Goal: Browse casually: Explore the website without a specific task or goal

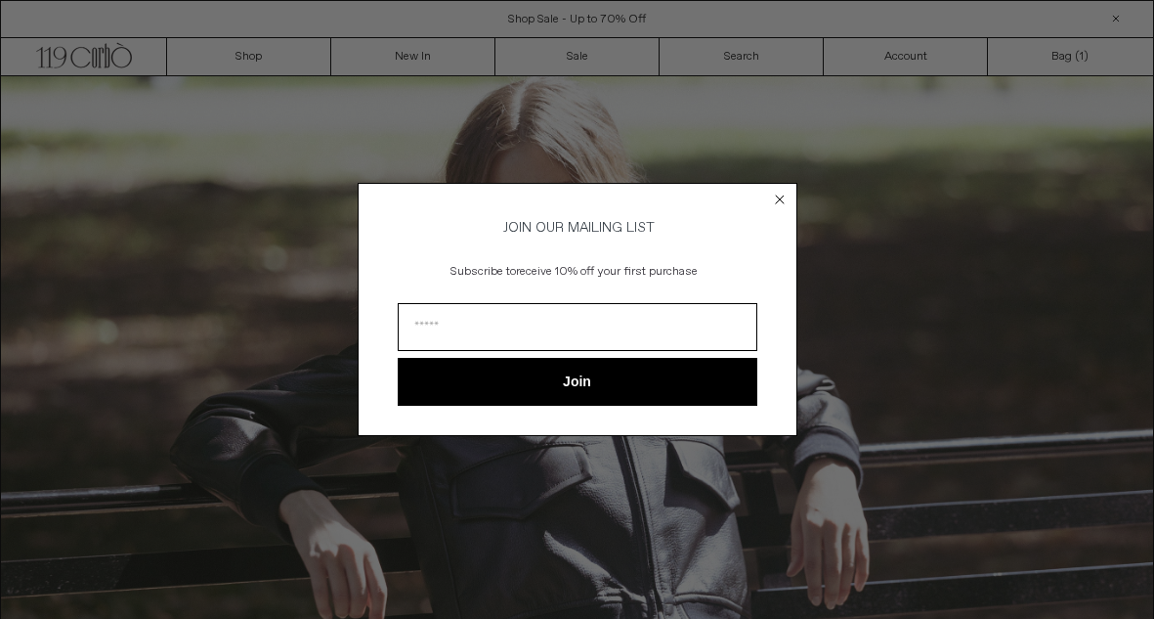
click at [242, 64] on div "Close dialog JOIN OUR MAILING LIST Subscribe to receive 10% off your first purc…" at bounding box center [577, 309] width 1154 height 619
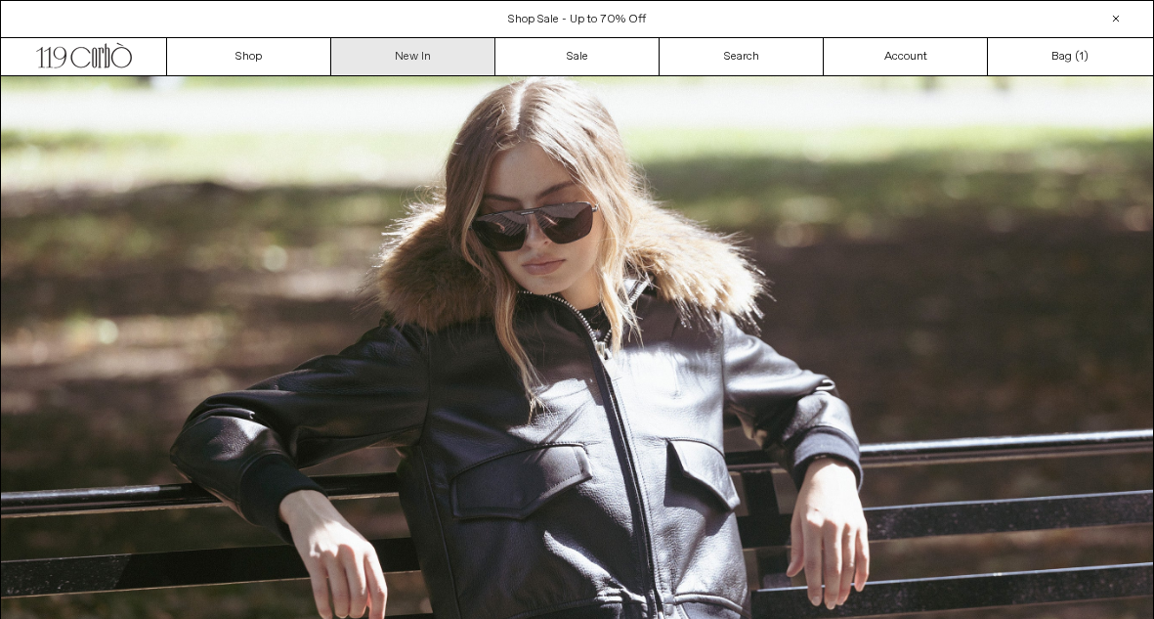
click at [409, 63] on link "New In" at bounding box center [413, 56] width 164 height 37
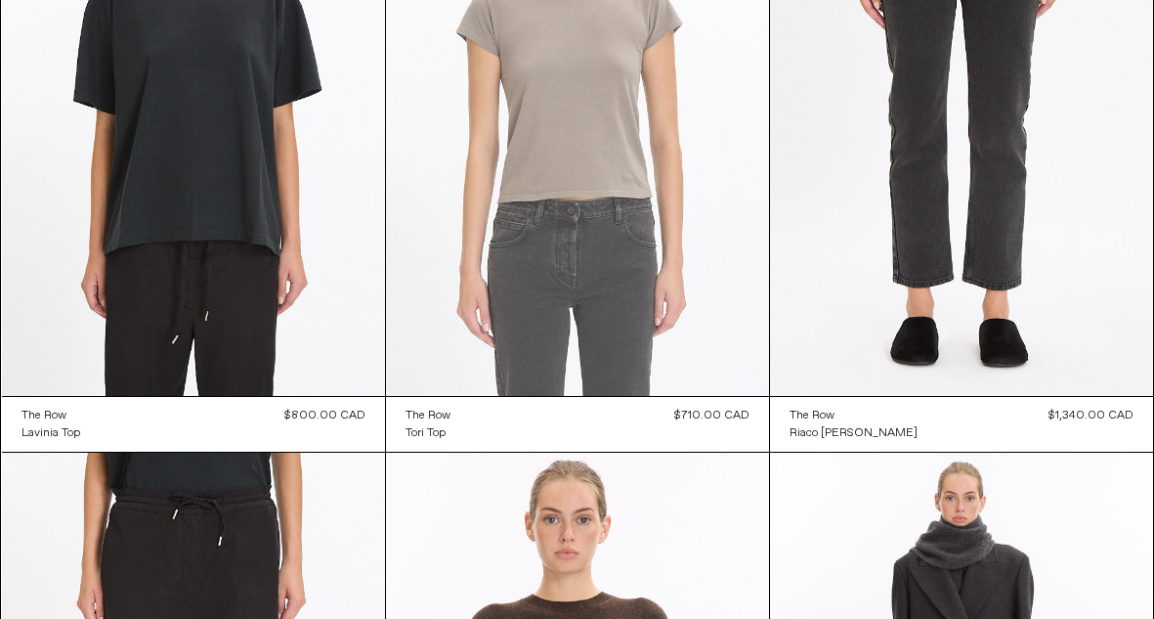
scroll to position [1558, 0]
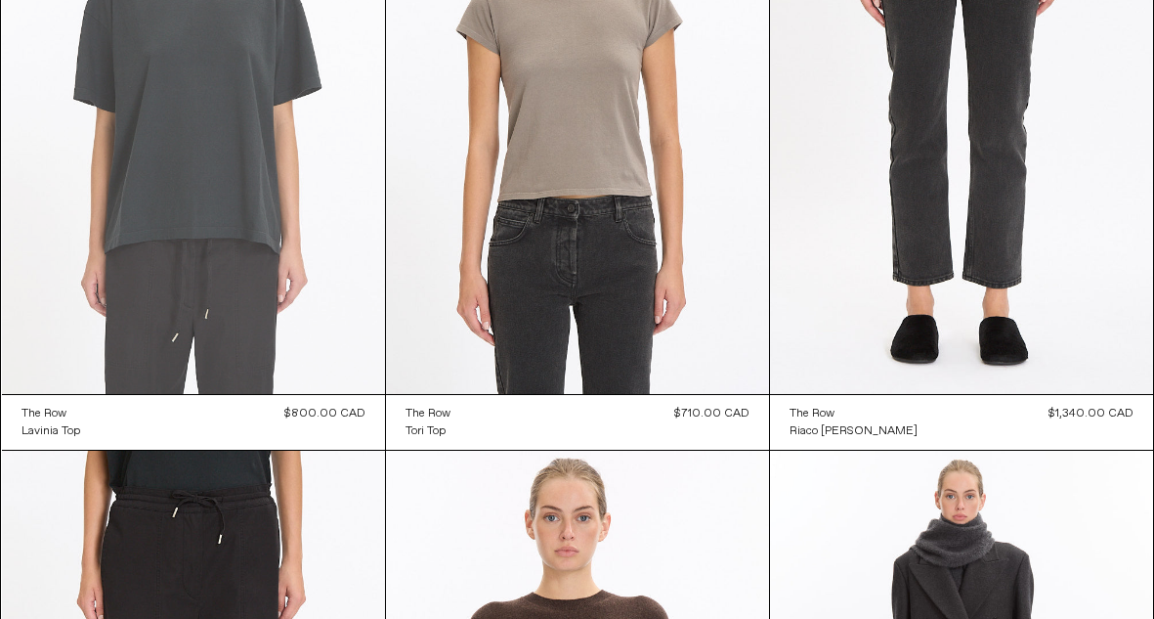
click at [201, 165] on at bounding box center [193, 106] width 383 height 575
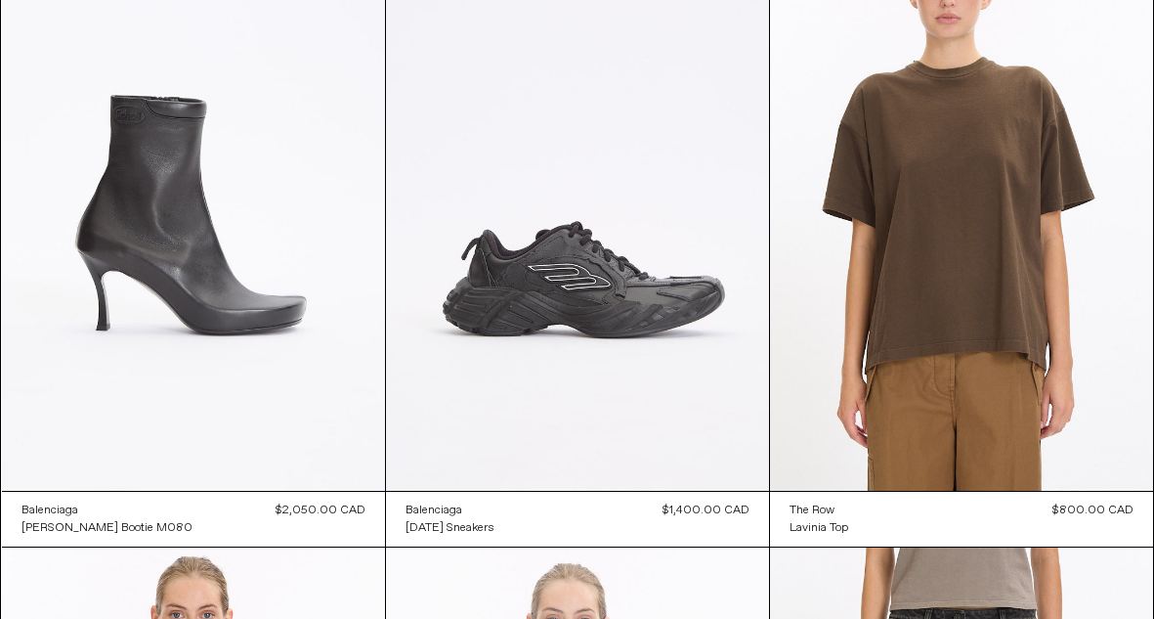
scroll to position [828, 0]
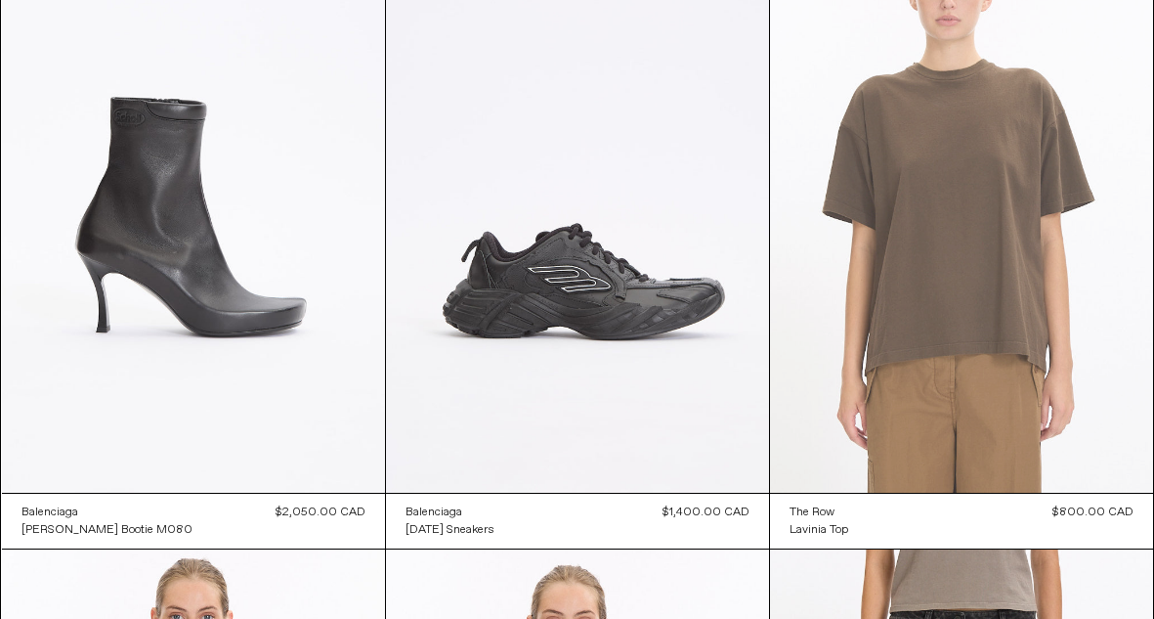
click at [971, 276] on at bounding box center [961, 205] width 383 height 575
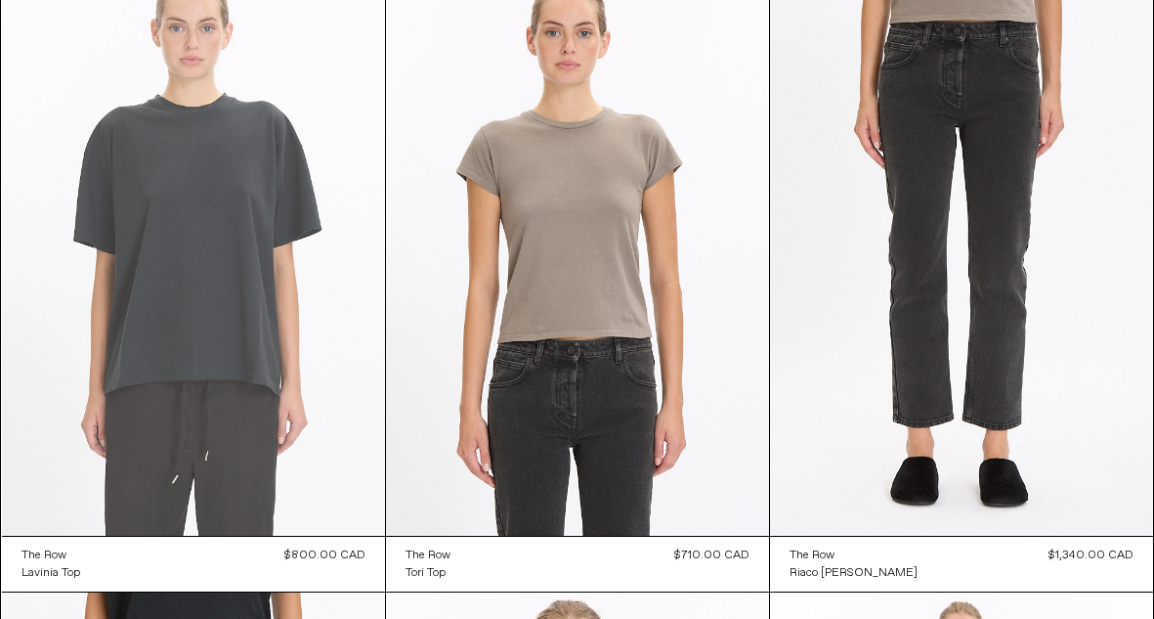
scroll to position [1428, 0]
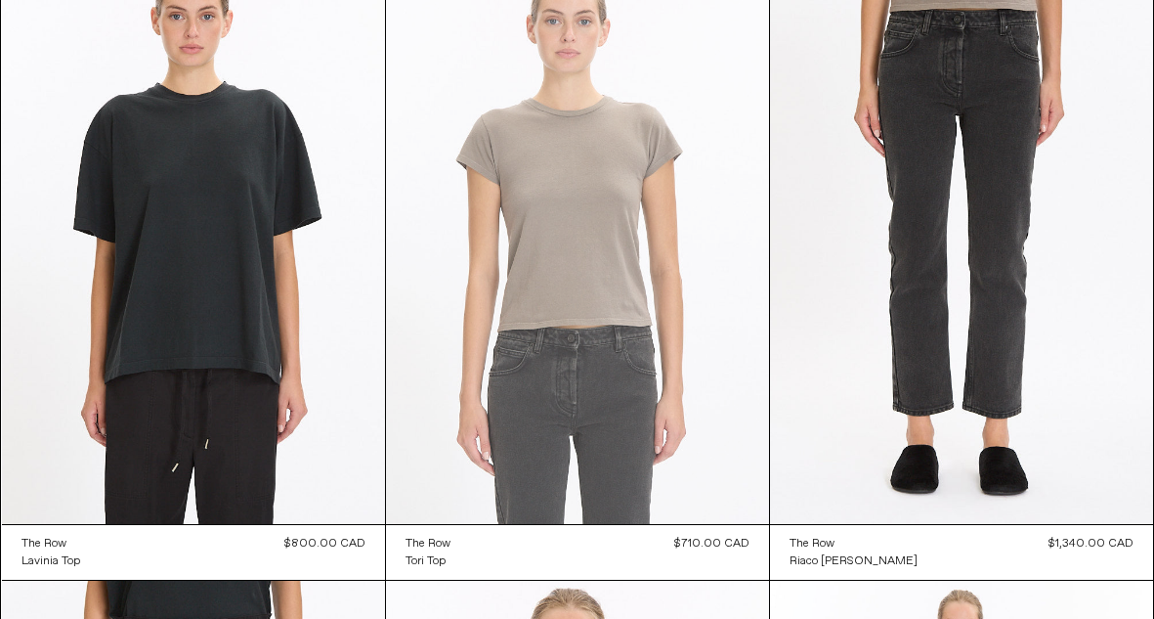
click at [549, 225] on at bounding box center [577, 236] width 383 height 575
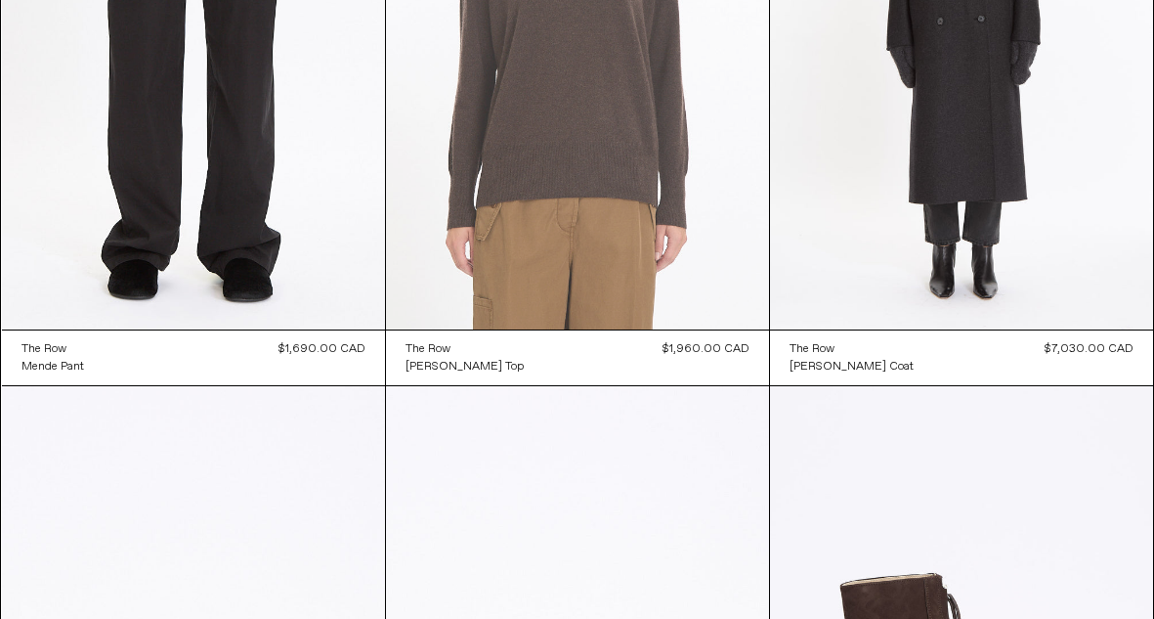
scroll to position [2255, 0]
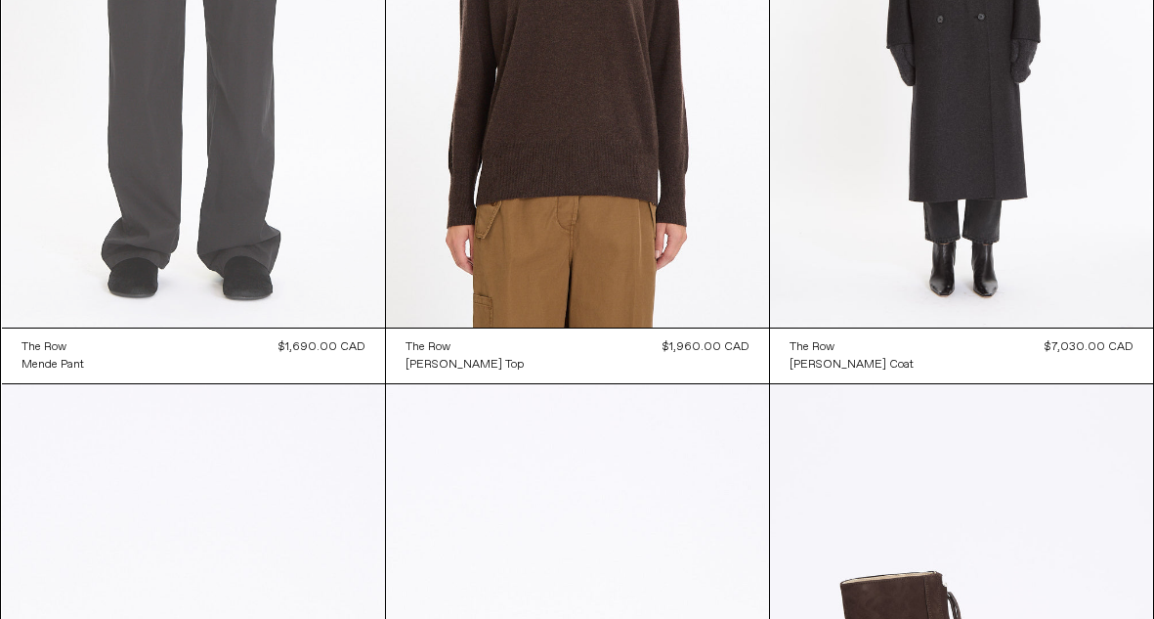
click at [249, 181] on at bounding box center [193, 40] width 383 height 575
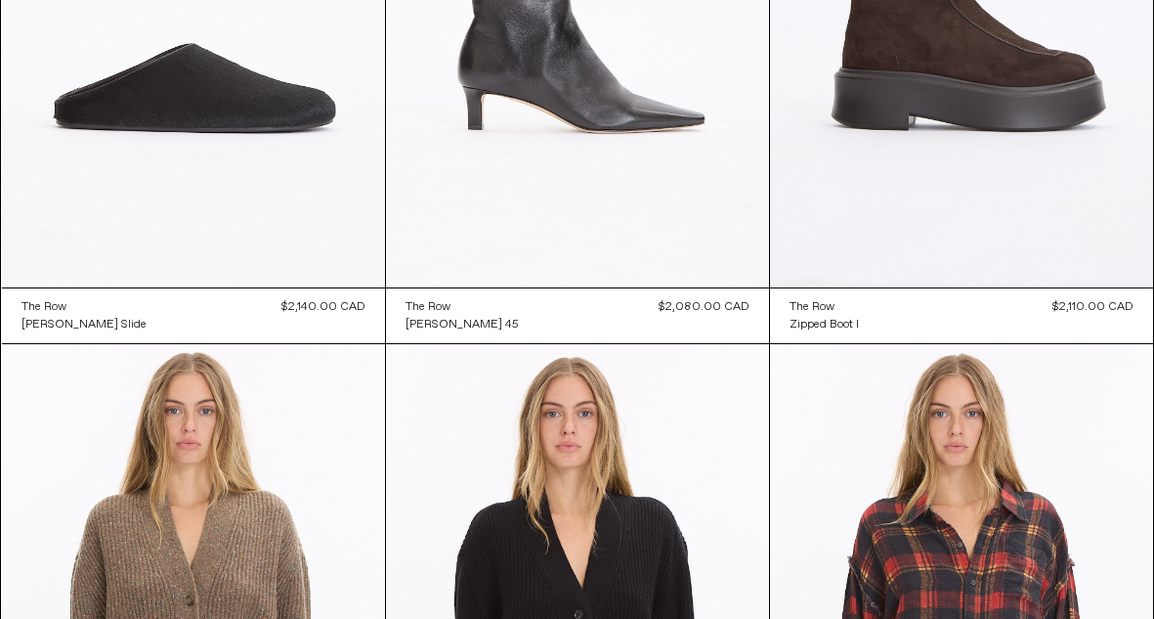
scroll to position [2920, 0]
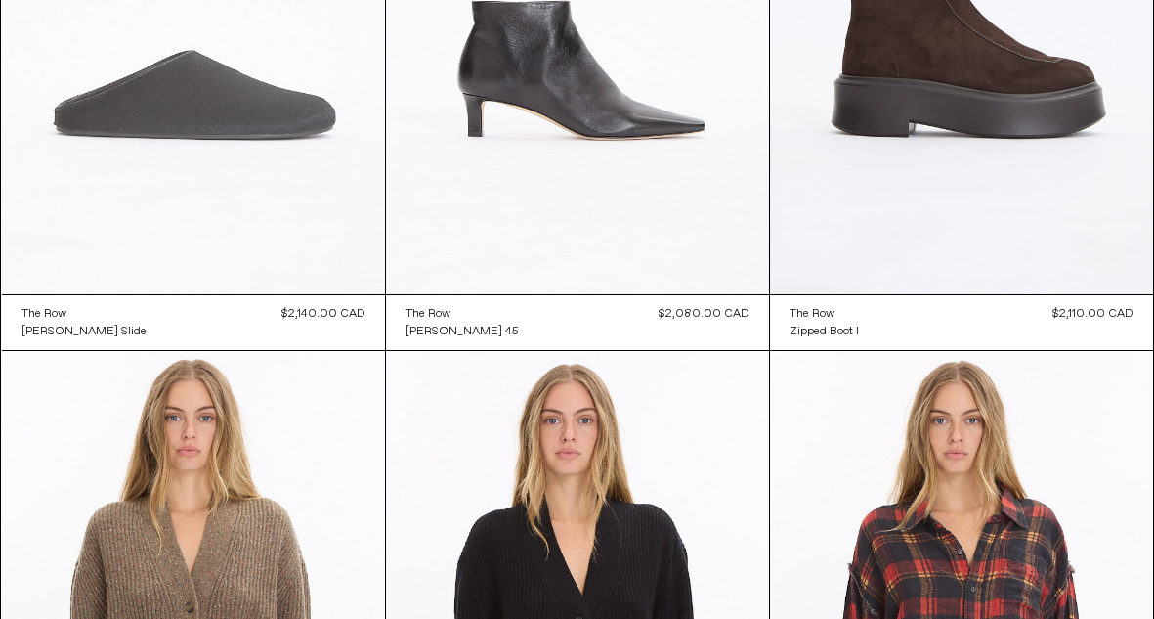
click at [252, 194] on at bounding box center [193, 7] width 383 height 575
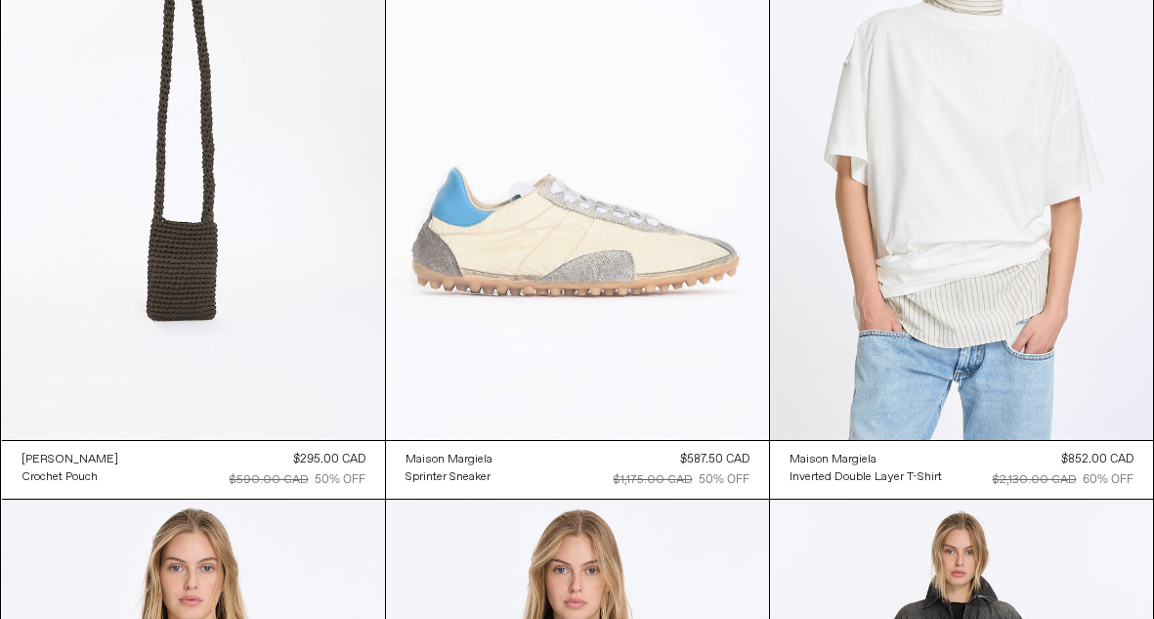
scroll to position [38793, 0]
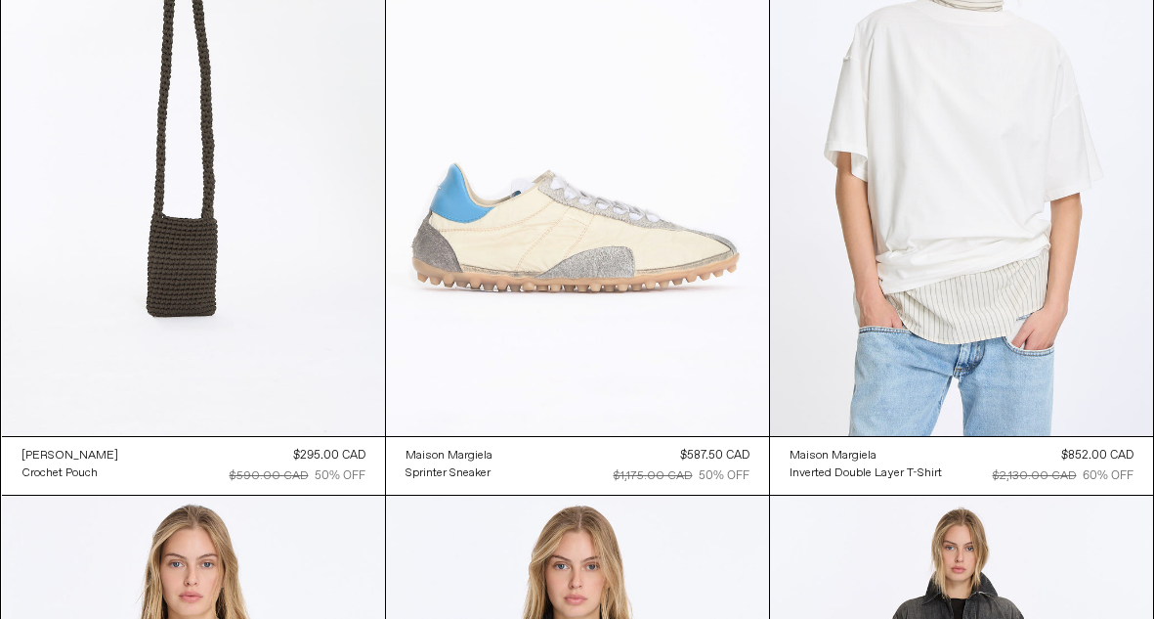
click at [594, 237] on at bounding box center [577, 148] width 383 height 575
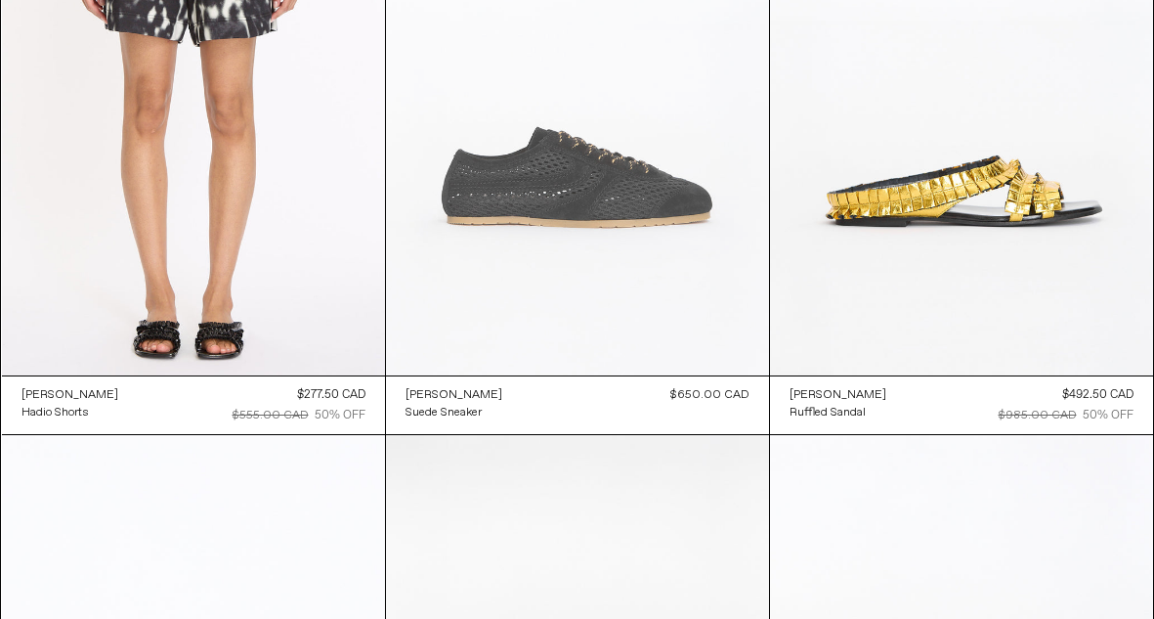
scroll to position [42681, 0]
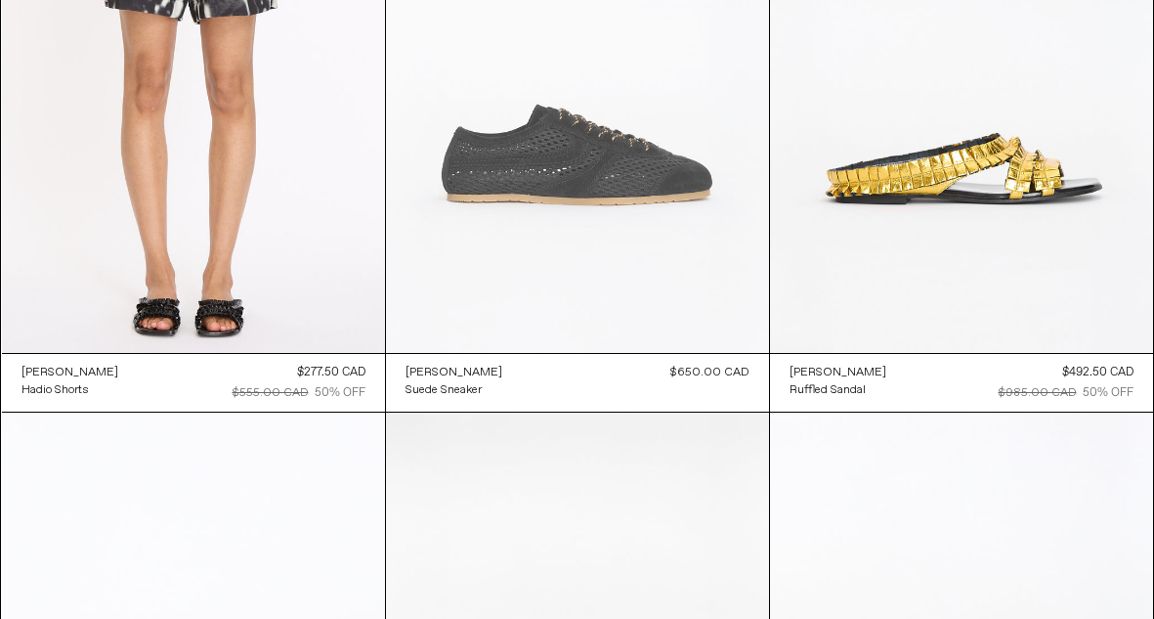
click at [573, 159] on at bounding box center [577, 65] width 383 height 575
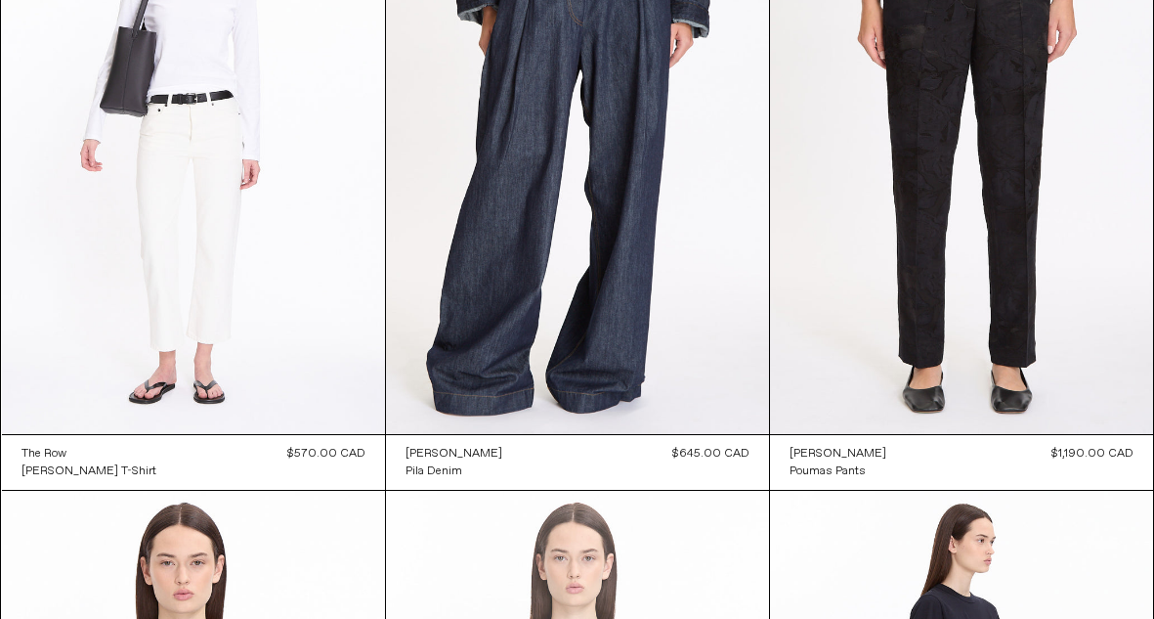
scroll to position [46258, 0]
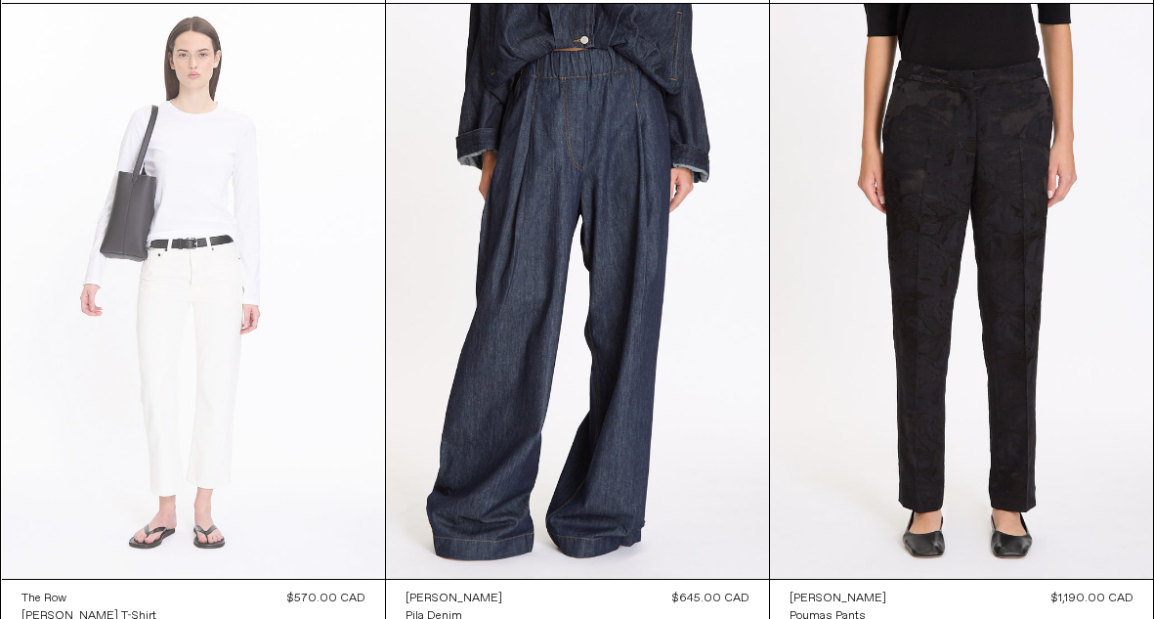
click at [277, 262] on at bounding box center [193, 291] width 383 height 575
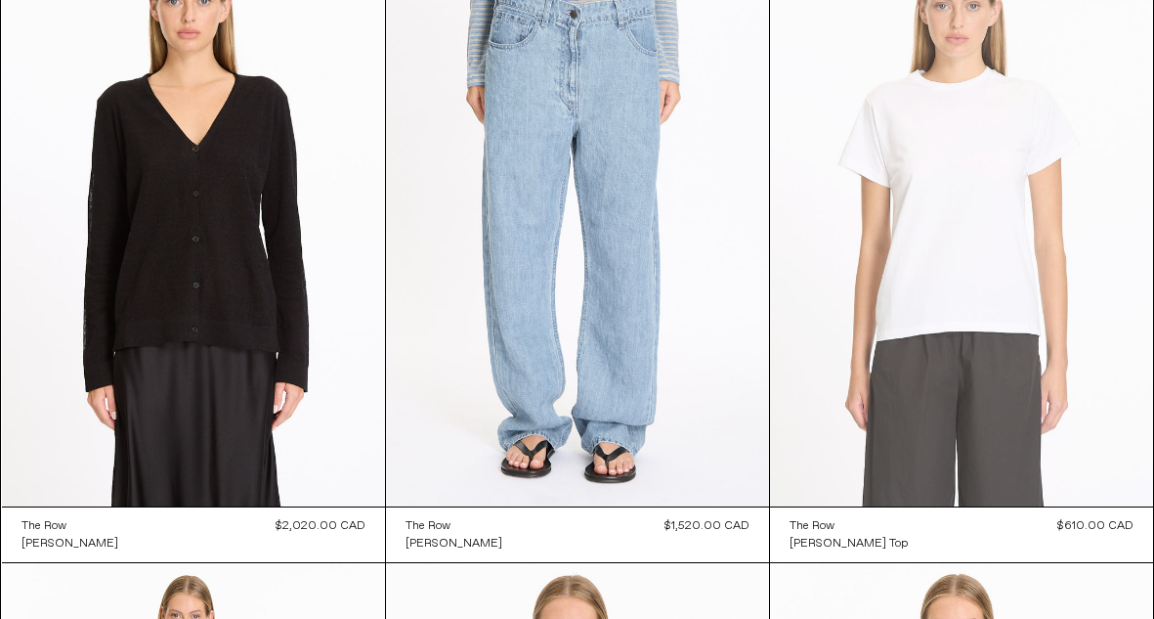
scroll to position [50765, 0]
click at [937, 228] on at bounding box center [961, 218] width 383 height 575
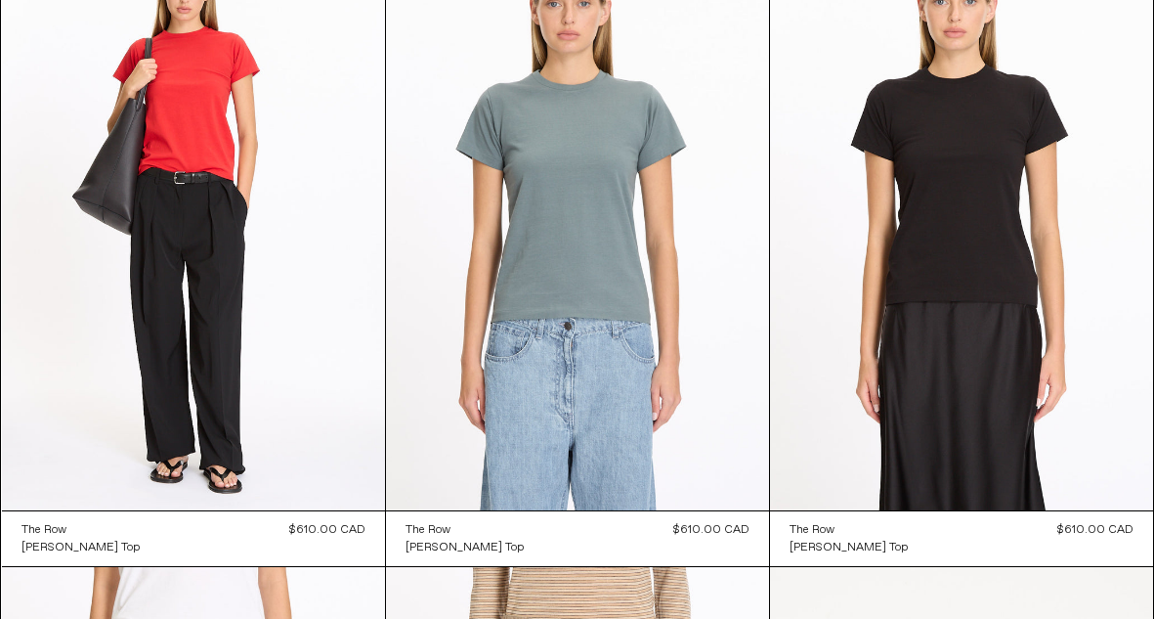
scroll to position [51396, 0]
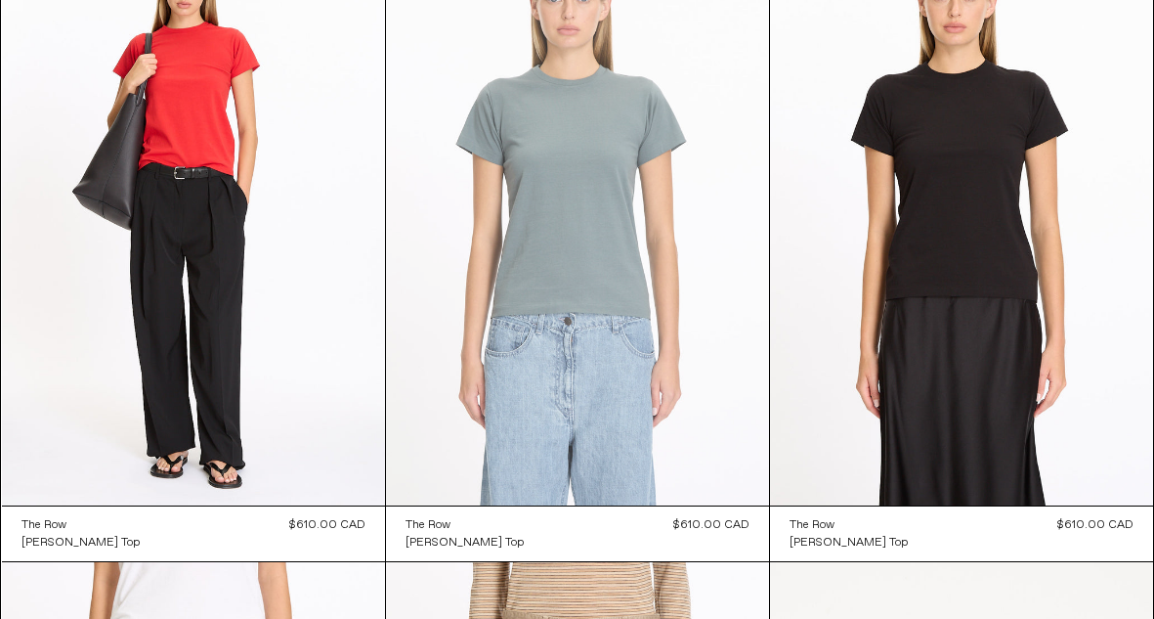
click at [590, 243] on at bounding box center [577, 218] width 383 height 575
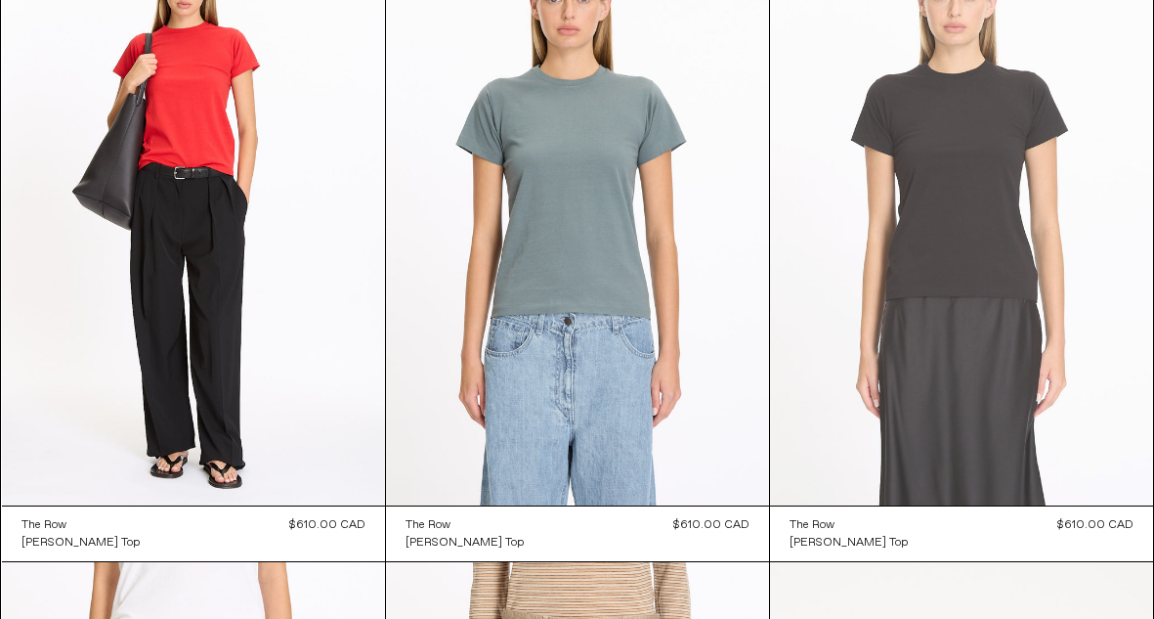
click at [944, 201] on at bounding box center [961, 218] width 383 height 575
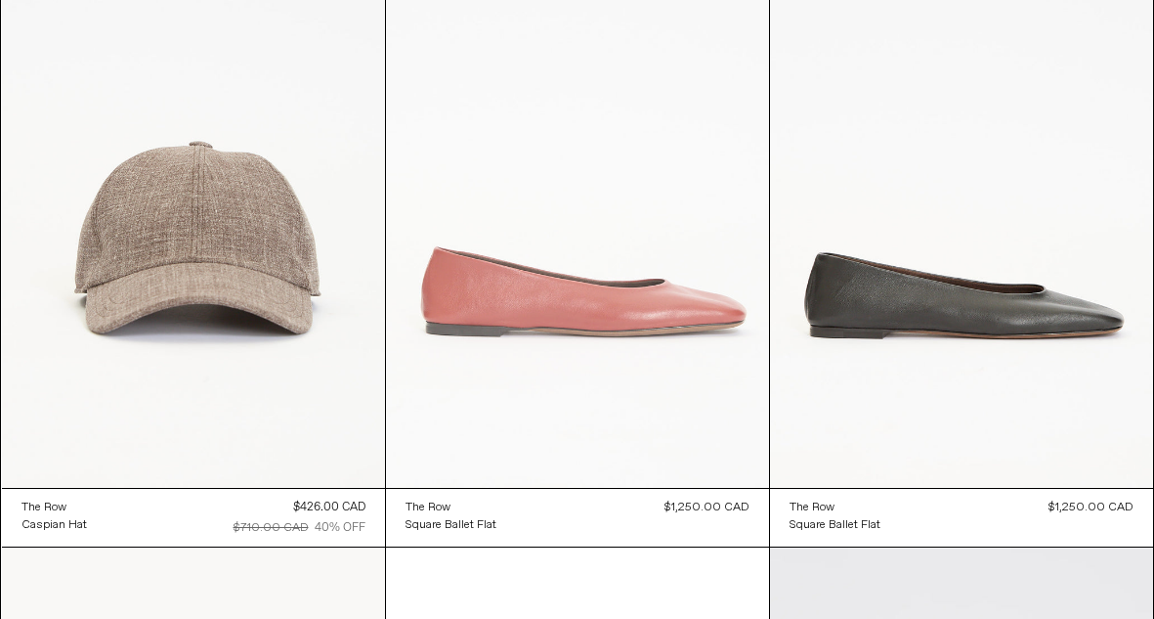
scroll to position [52541, 0]
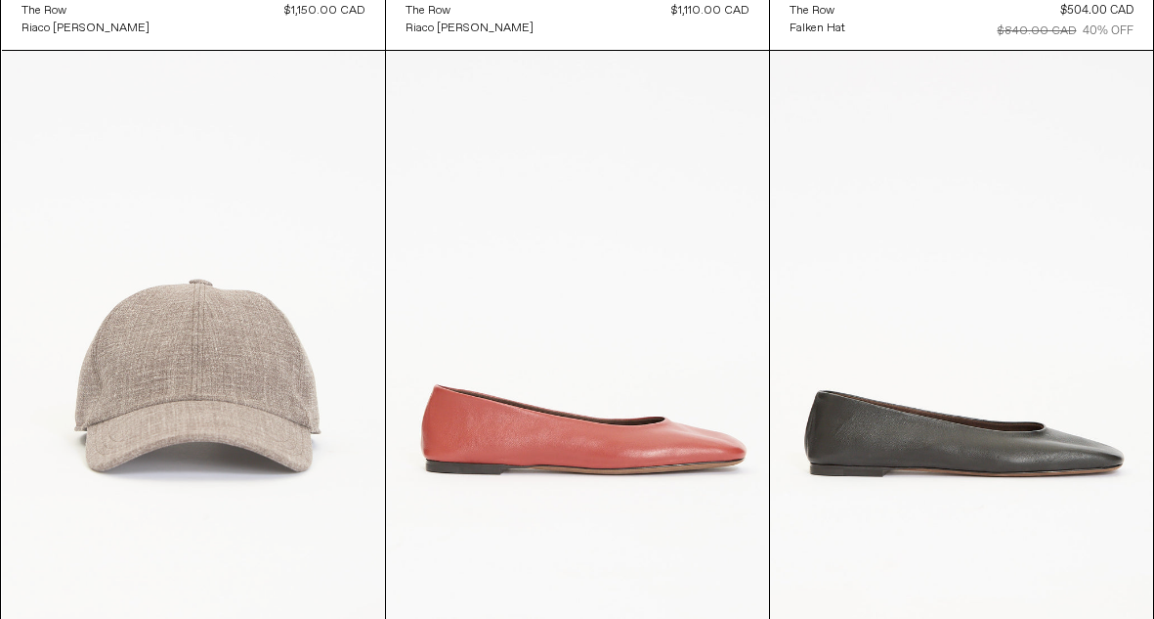
click at [267, 205] on at bounding box center [193, 338] width 383 height 575
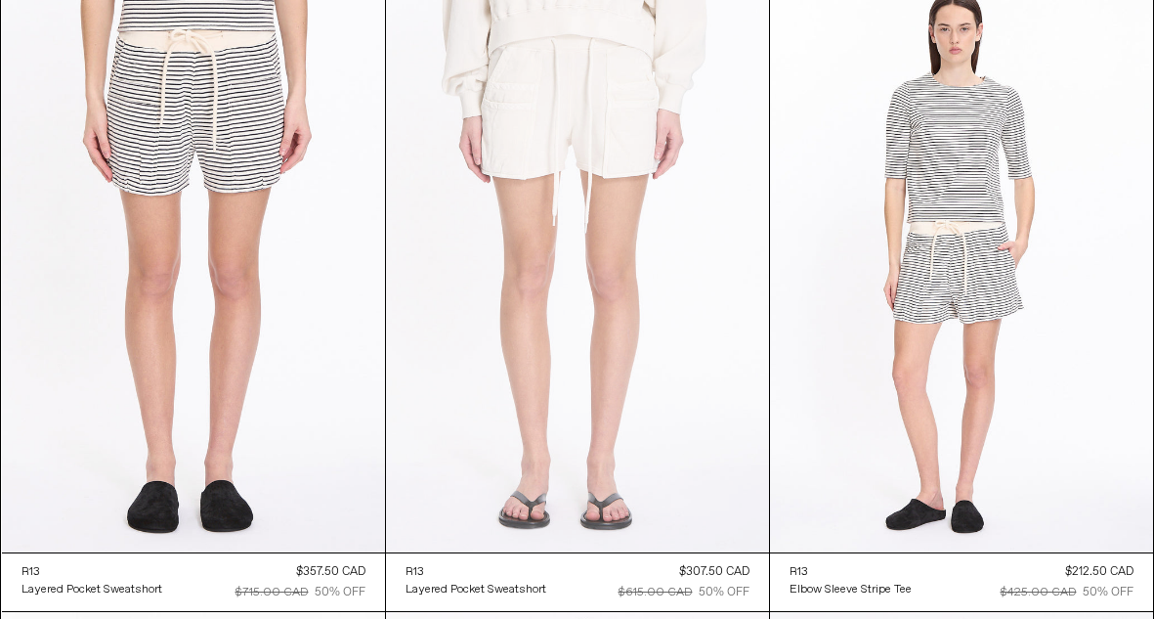
scroll to position [57690, 0]
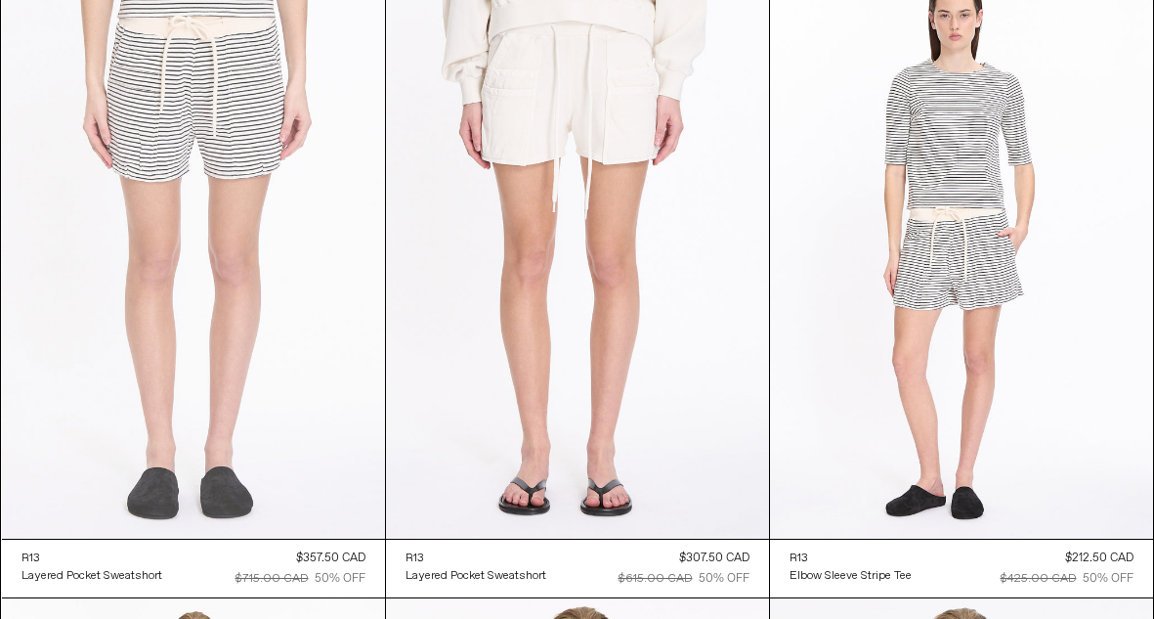
click at [252, 155] on at bounding box center [193, 251] width 383 height 575
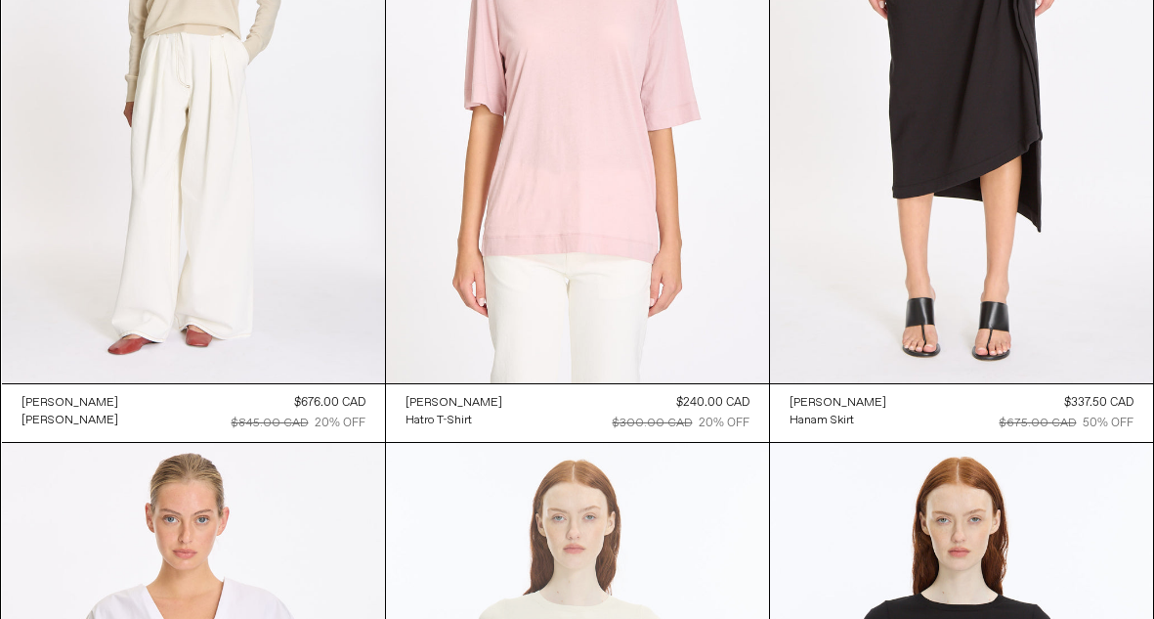
scroll to position [59094, 0]
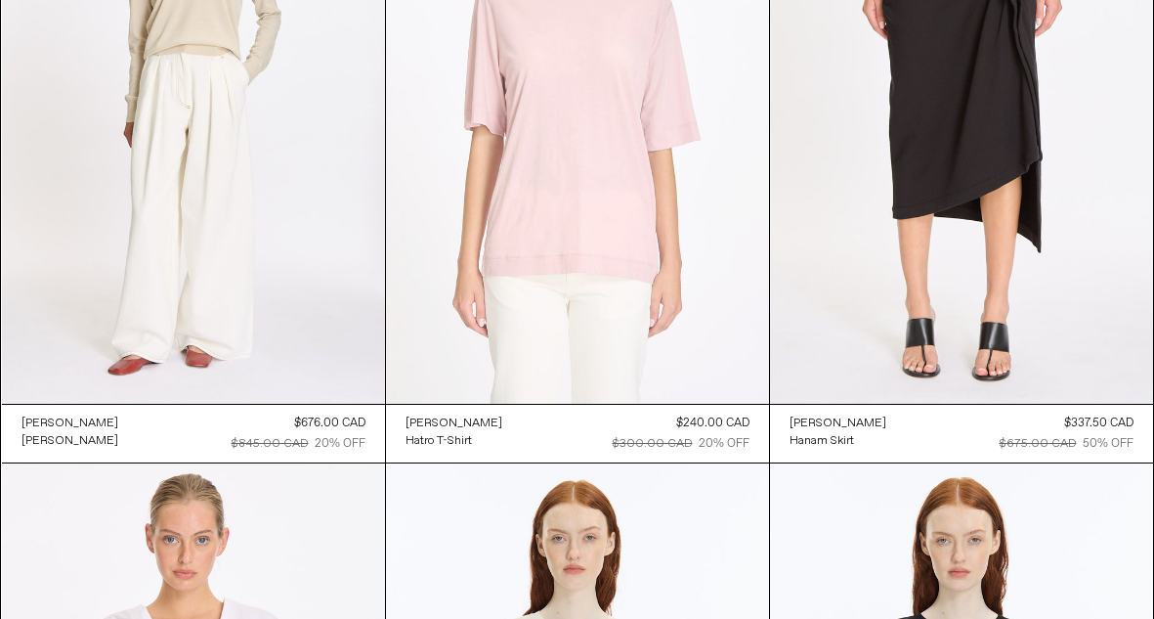
click at [583, 148] on at bounding box center [577, 116] width 383 height 575
click at [611, 165] on at bounding box center [577, 116] width 383 height 575
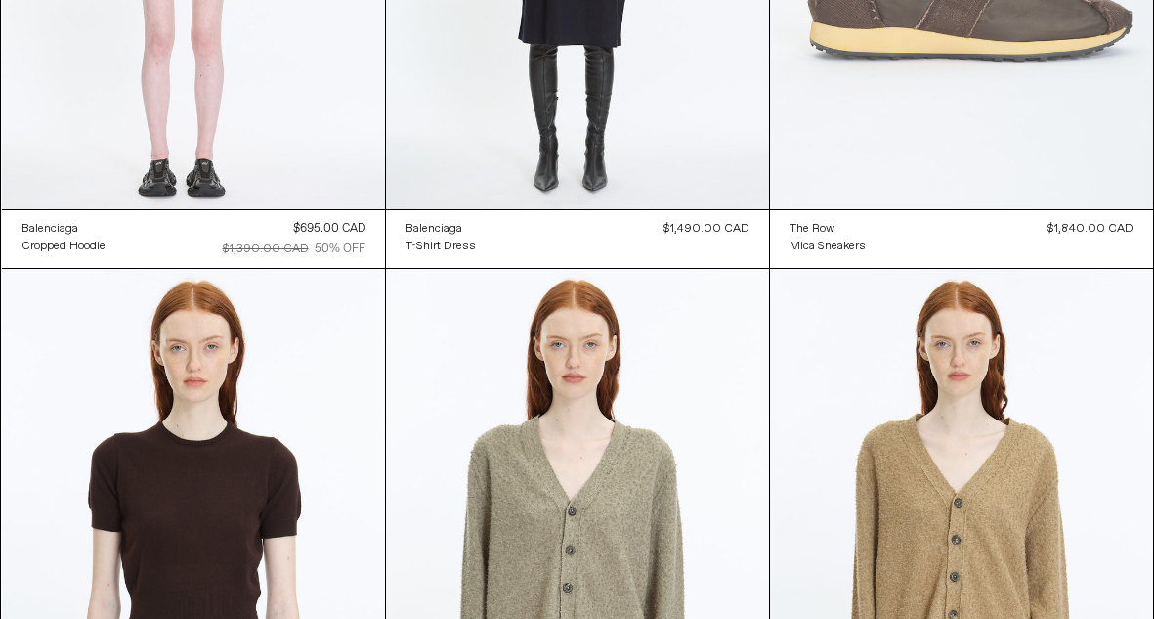
scroll to position [62460, 0]
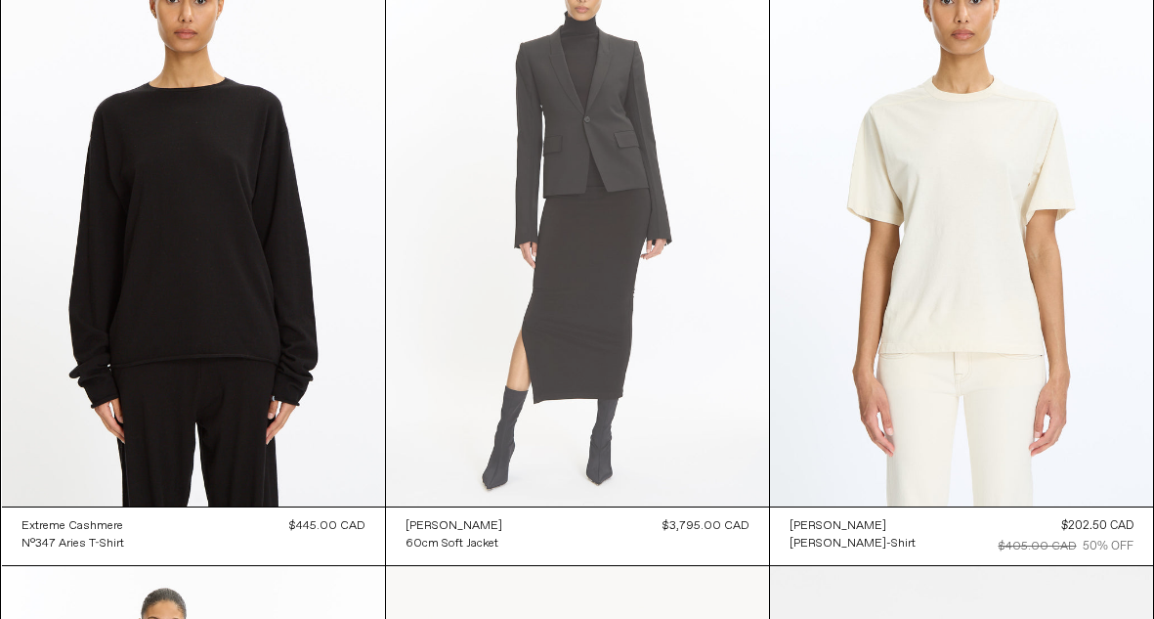
scroll to position [71050, 0]
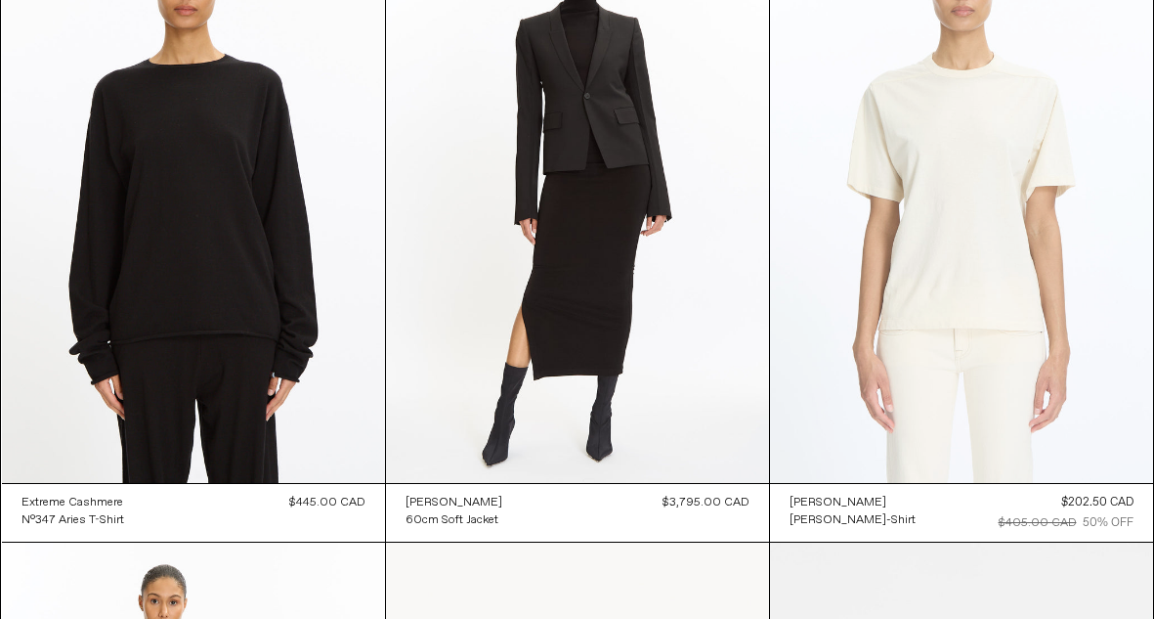
click at [976, 287] on at bounding box center [961, 195] width 383 height 575
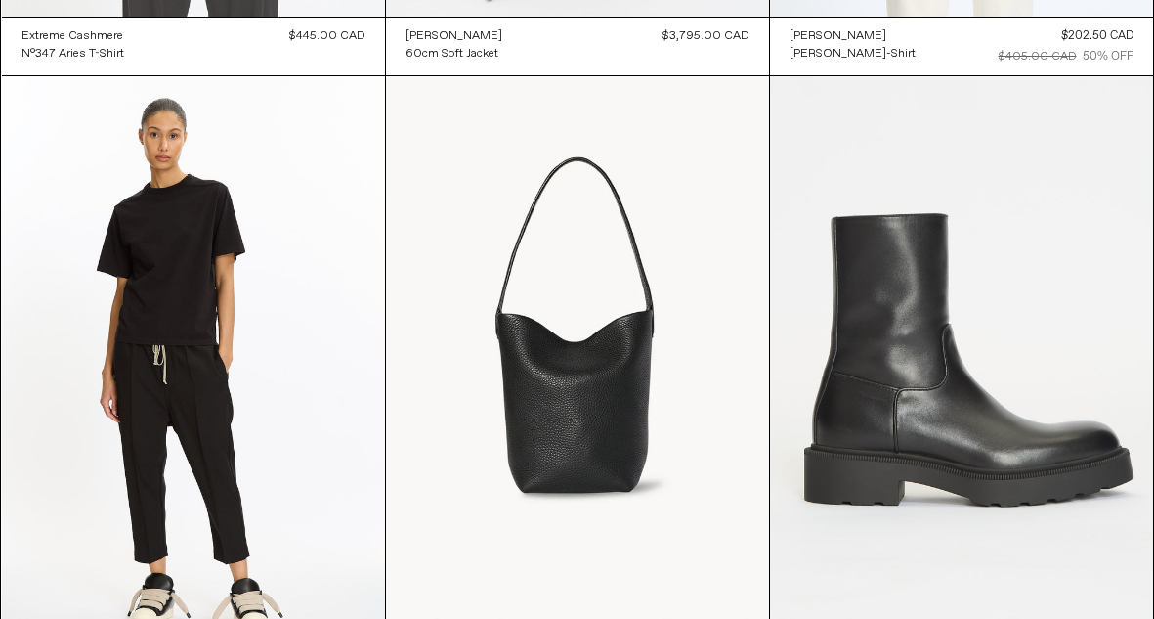
scroll to position [71541, 0]
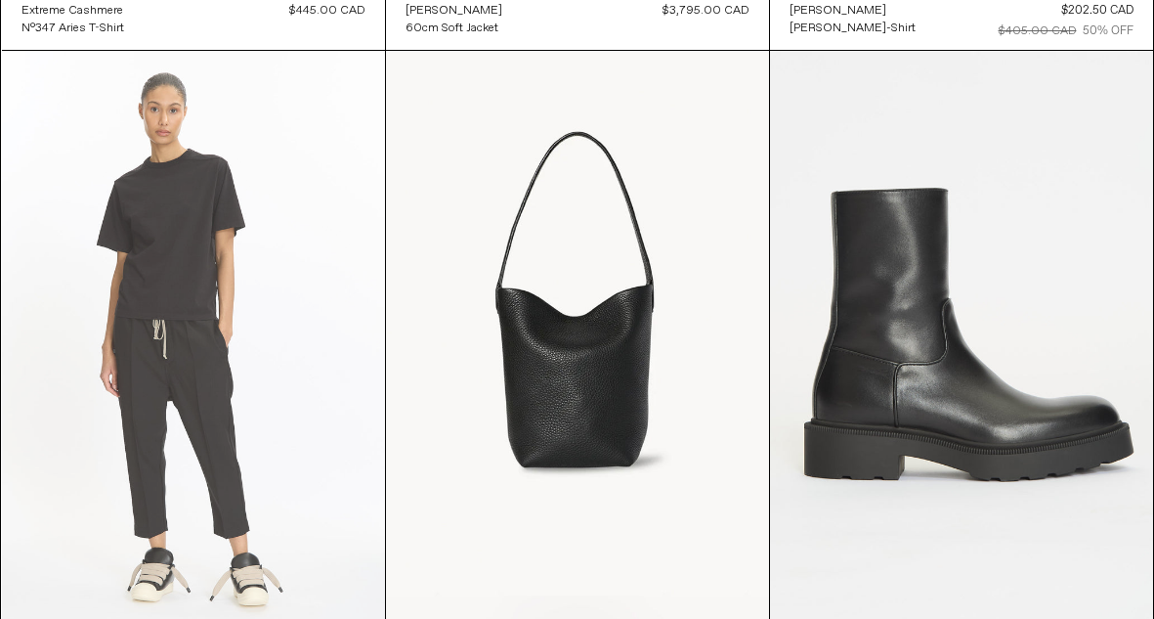
click at [246, 259] on at bounding box center [193, 338] width 383 height 575
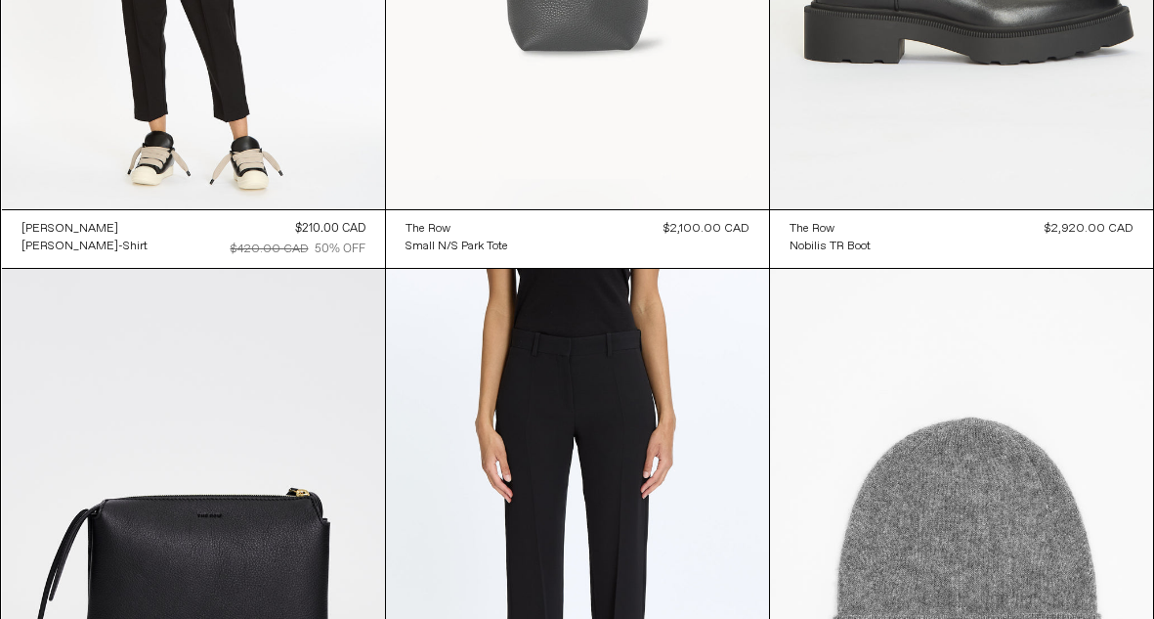
scroll to position [71758, 0]
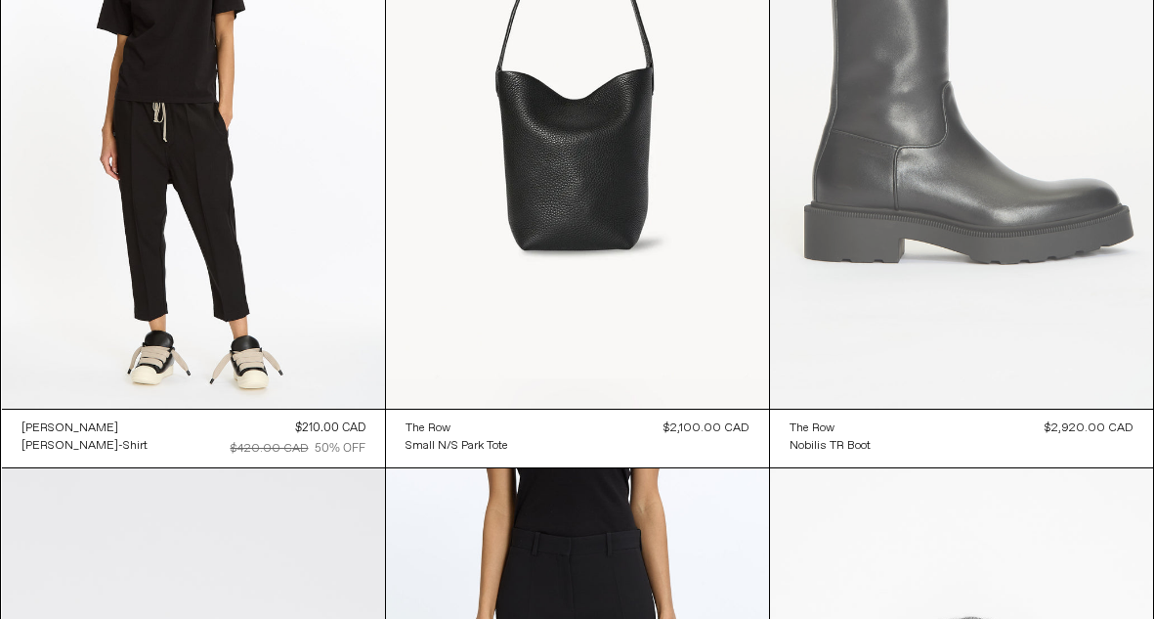
click at [880, 215] on at bounding box center [961, 121] width 383 height 575
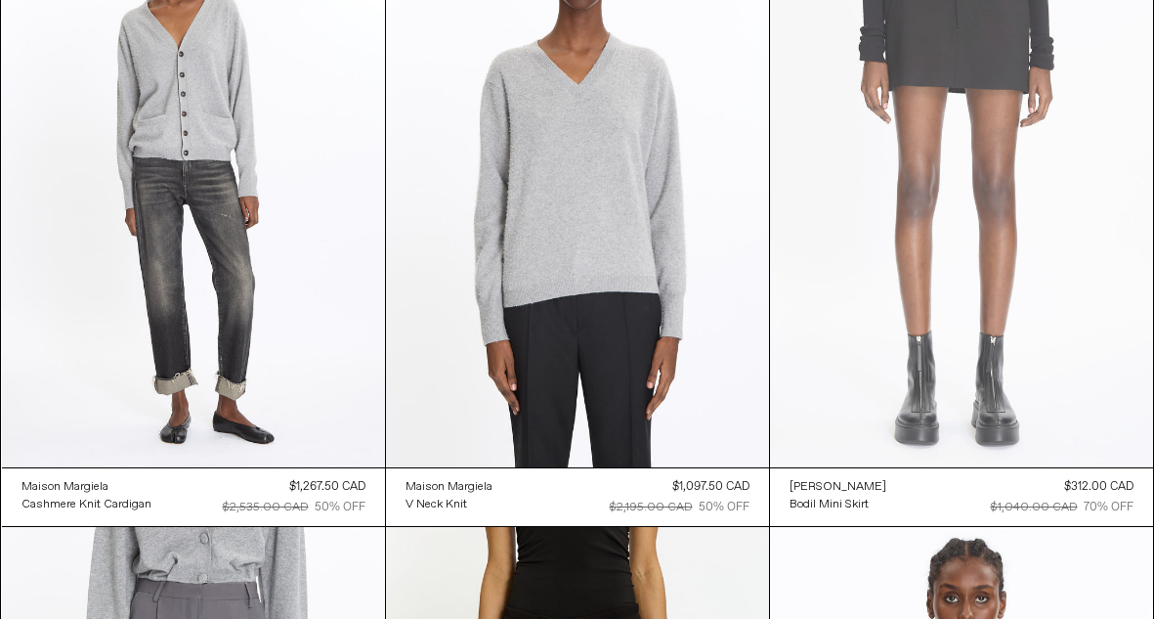
scroll to position [76139, 0]
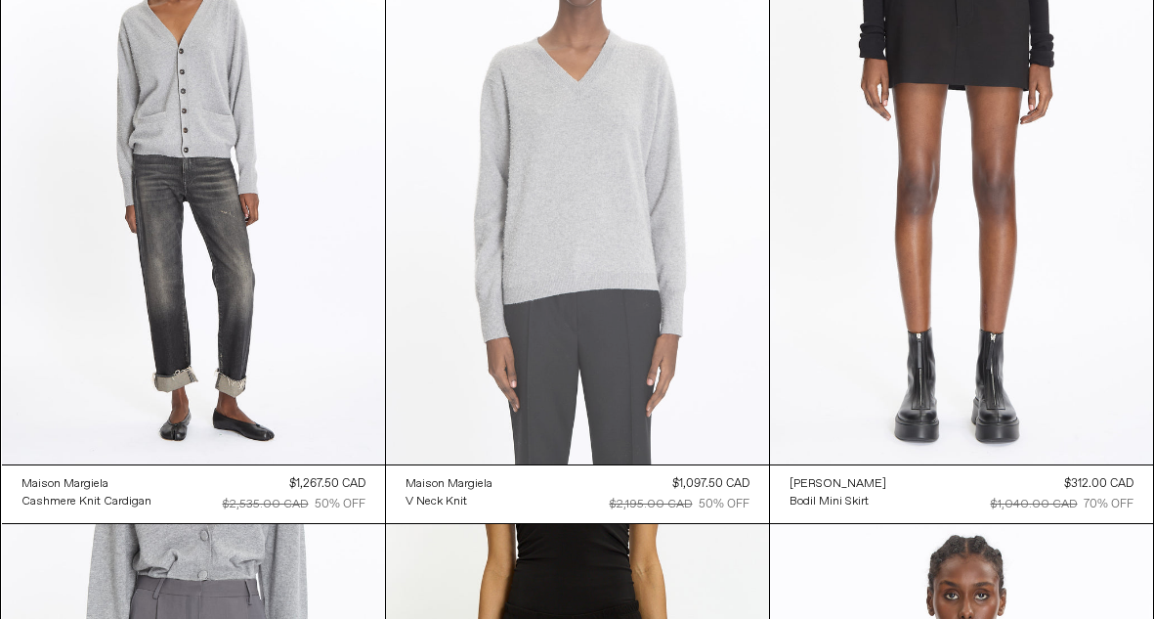
click at [588, 206] on at bounding box center [577, 177] width 383 height 575
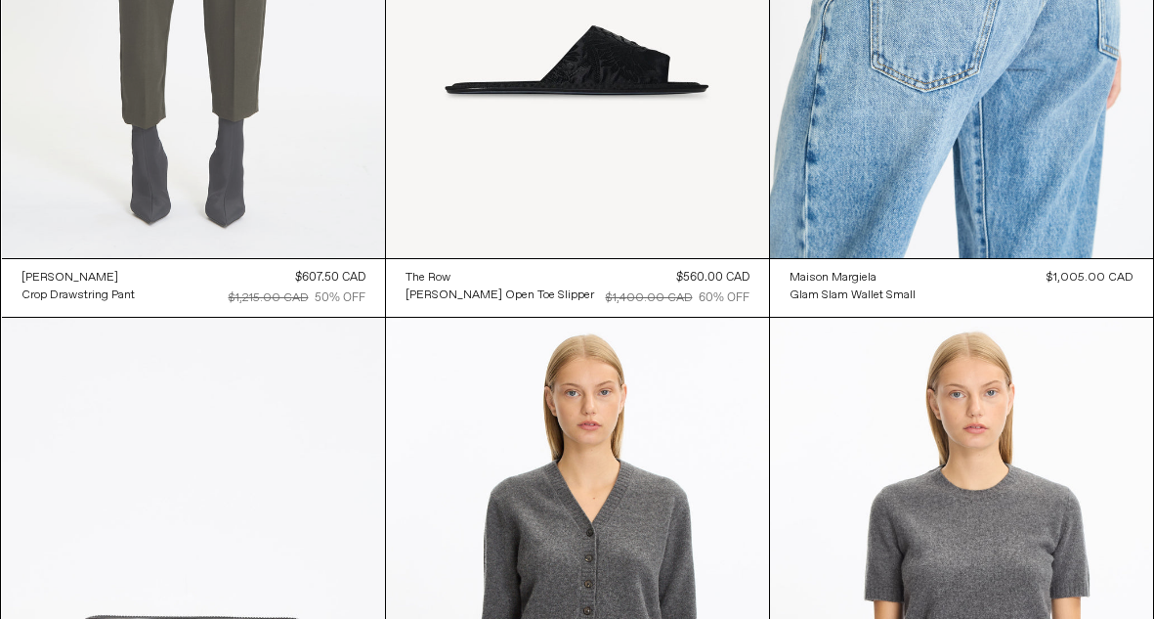
scroll to position [85127, 0]
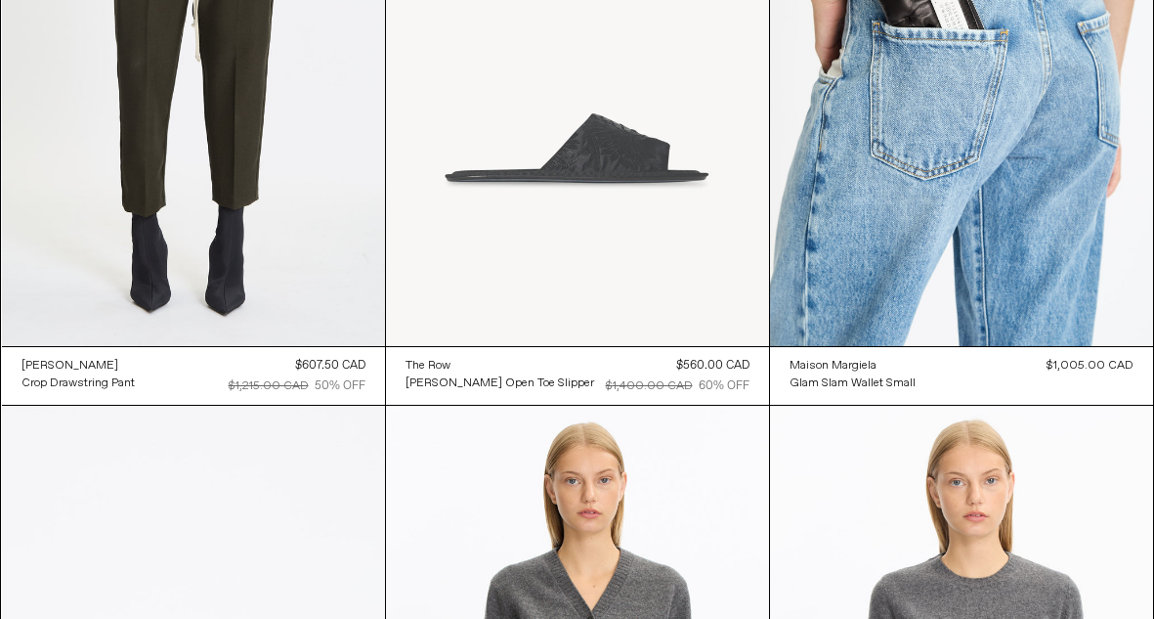
click at [536, 165] on at bounding box center [577, 58] width 383 height 575
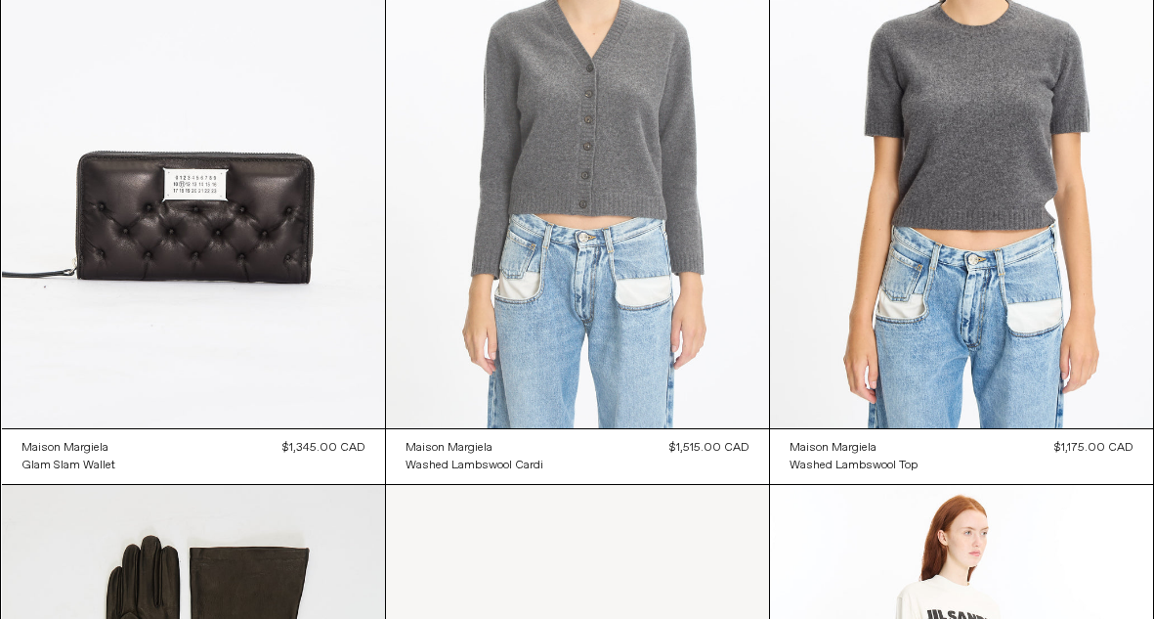
scroll to position [85698, 0]
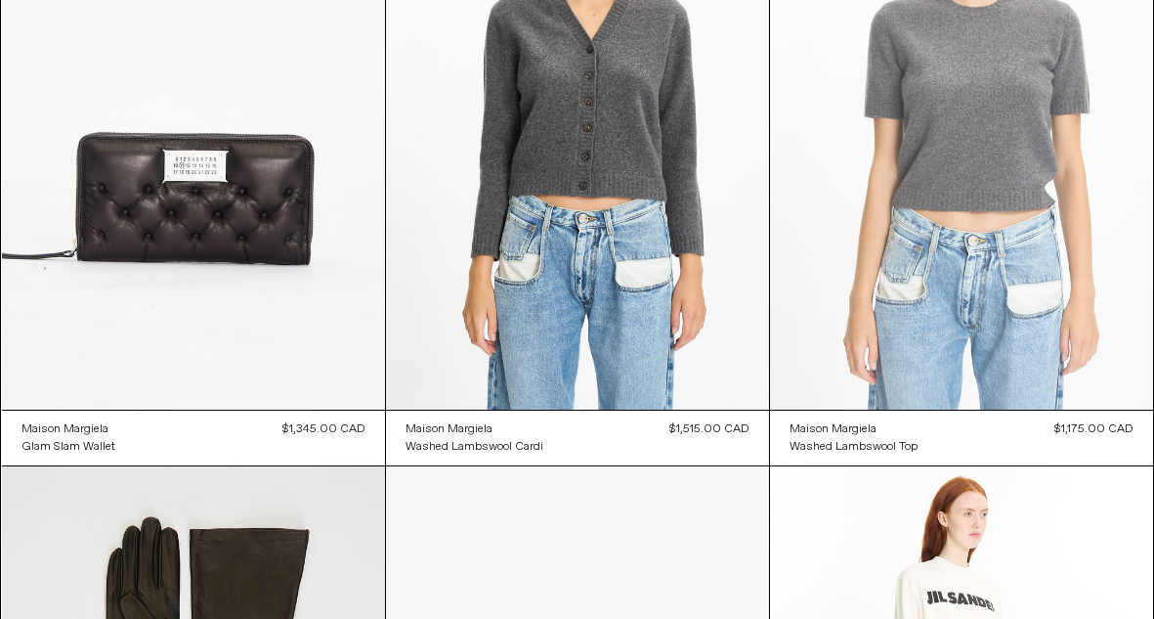
click at [989, 164] on at bounding box center [961, 122] width 383 height 575
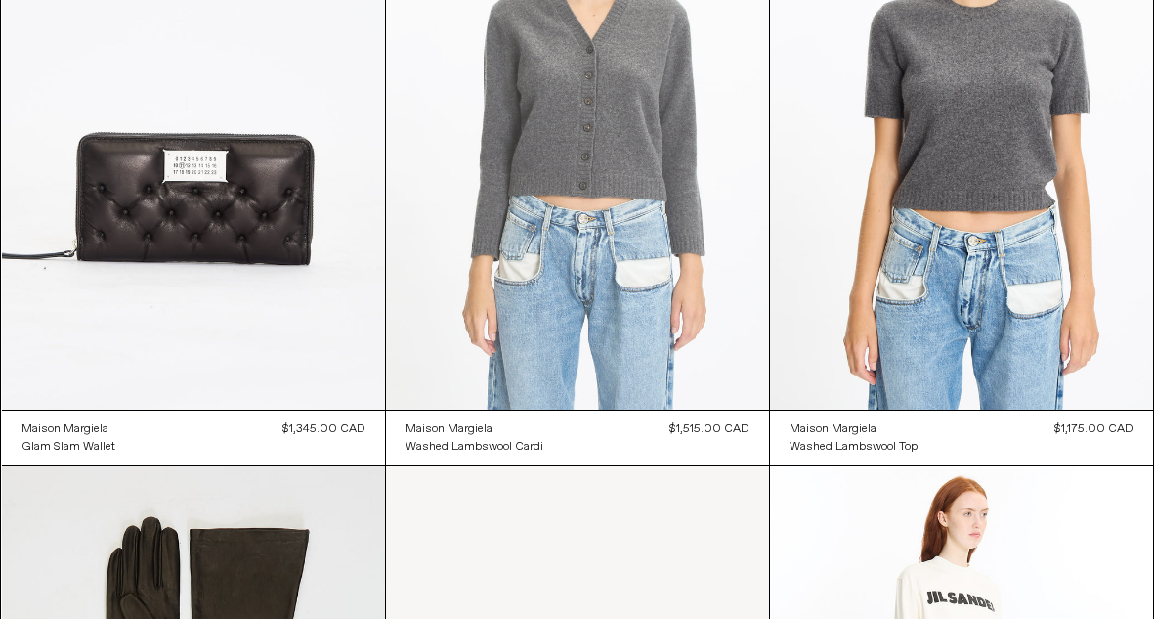
click at [607, 237] on at bounding box center [577, 122] width 383 height 575
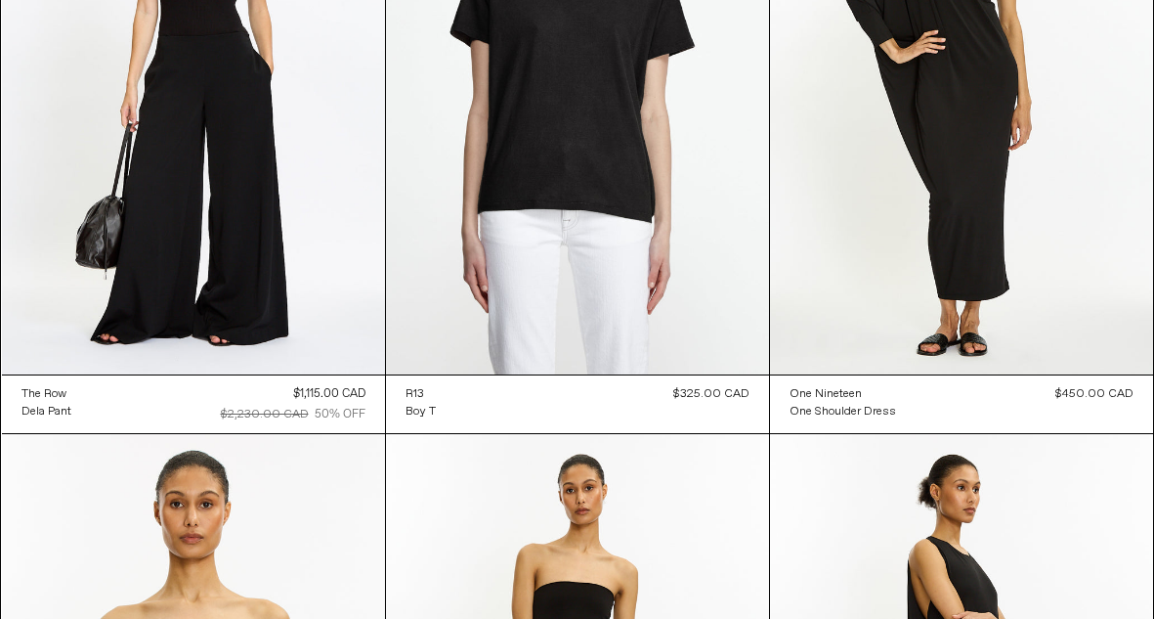
scroll to position [89535, 0]
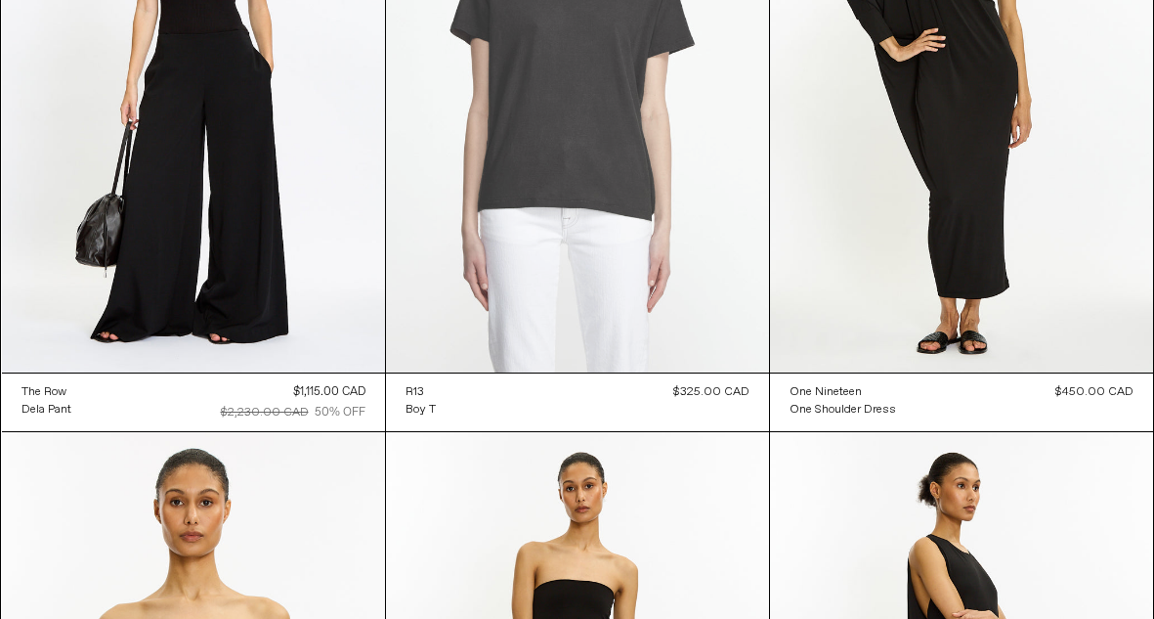
click at [595, 82] on at bounding box center [577, 85] width 383 height 575
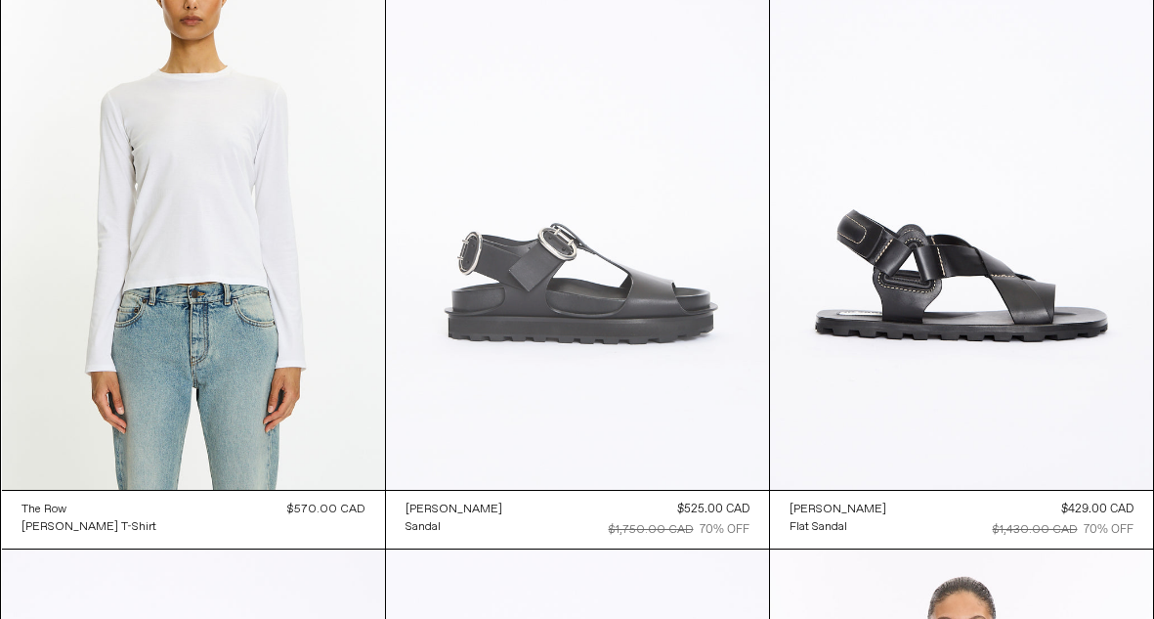
scroll to position [91250, 0]
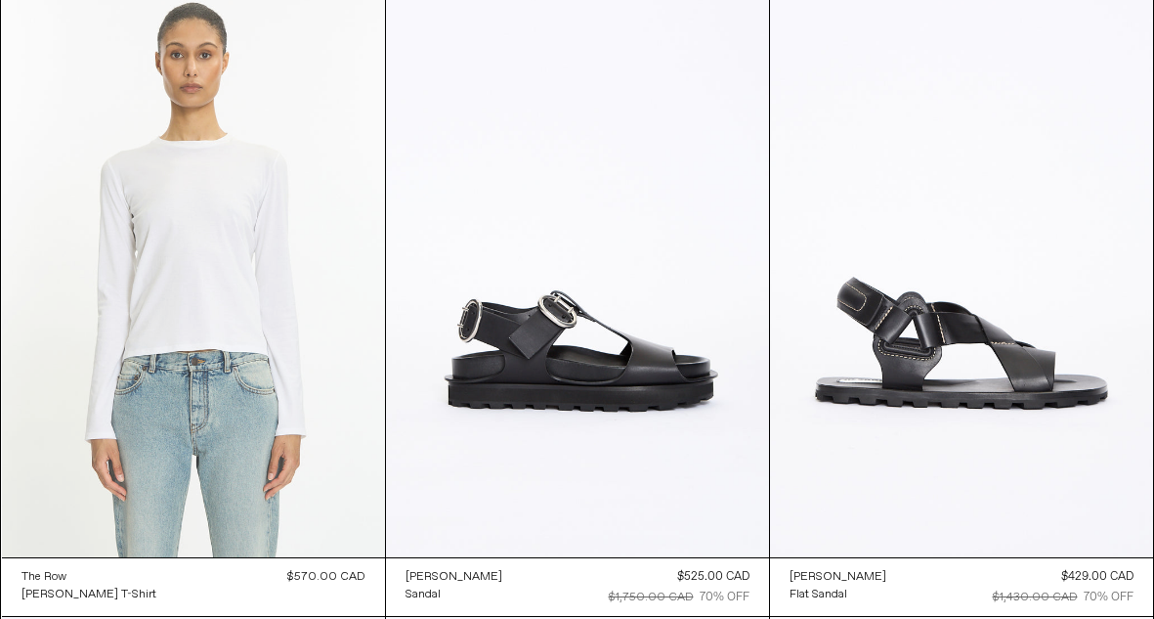
click at [259, 177] on at bounding box center [193, 269] width 383 height 575
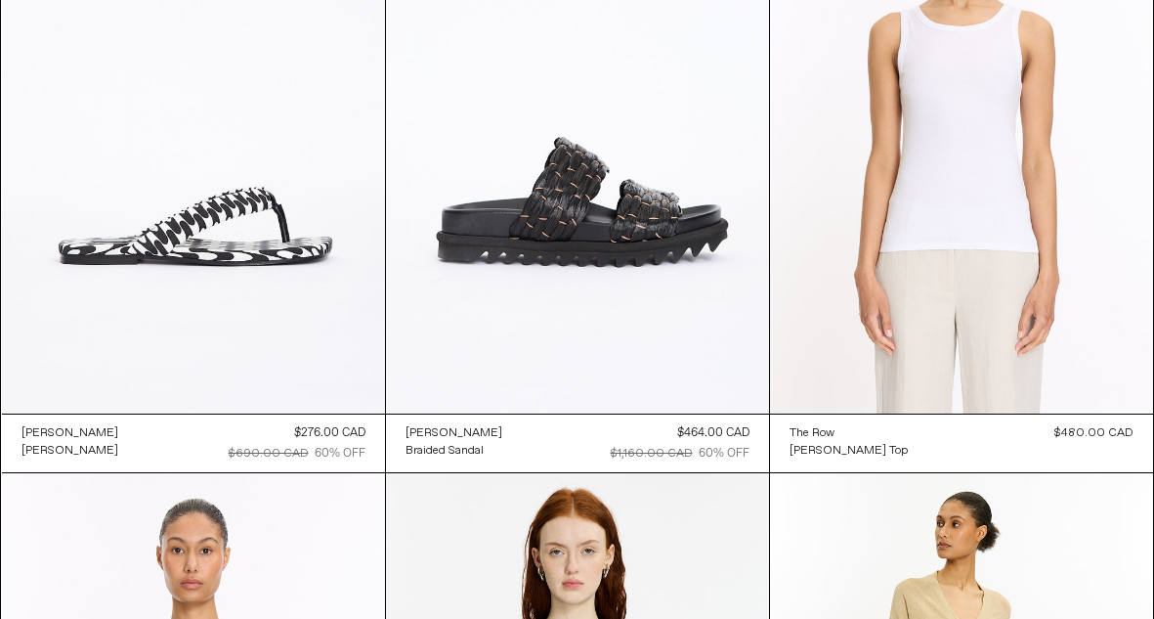
scroll to position [92028, 0]
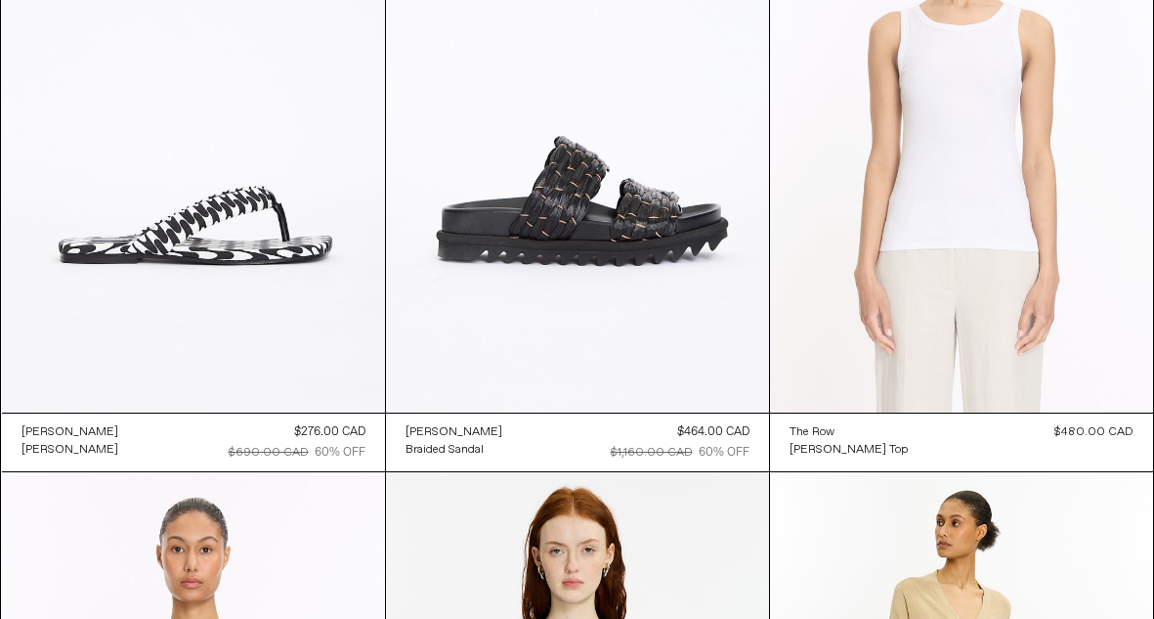
click at [877, 150] on at bounding box center [961, 125] width 383 height 575
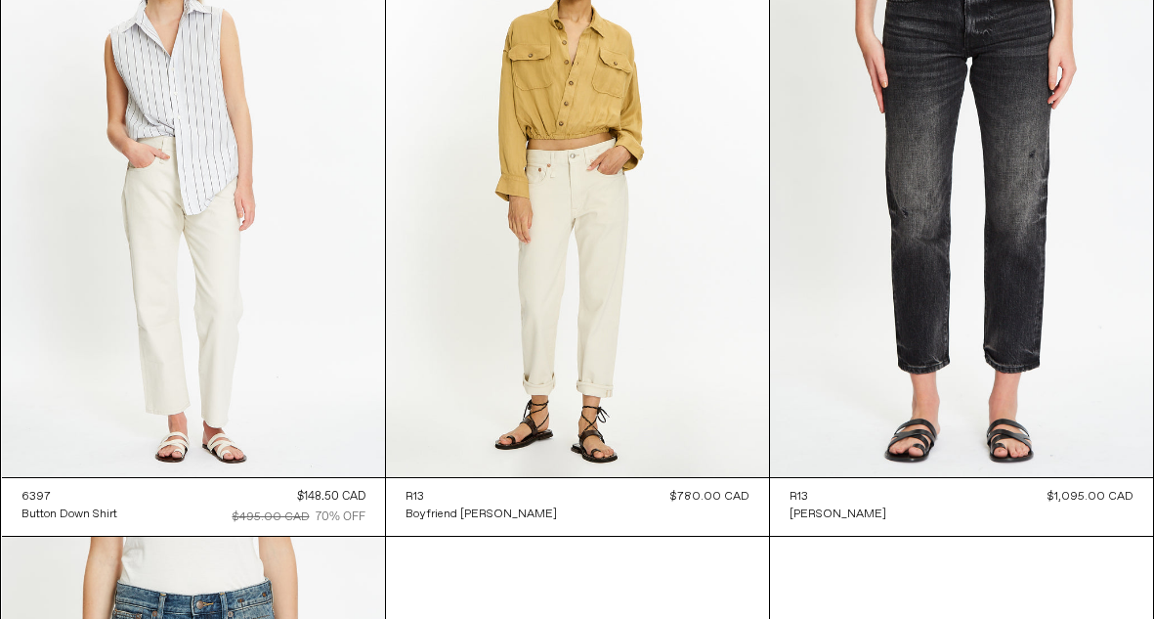
scroll to position [99592, 0]
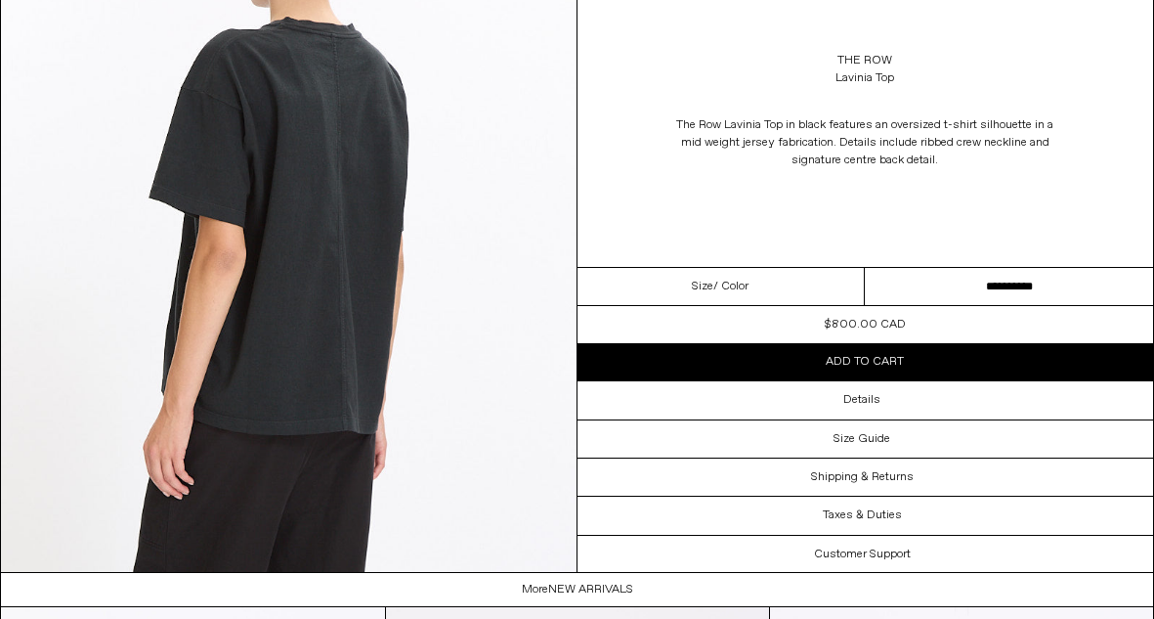
scroll to position [1702, 0]
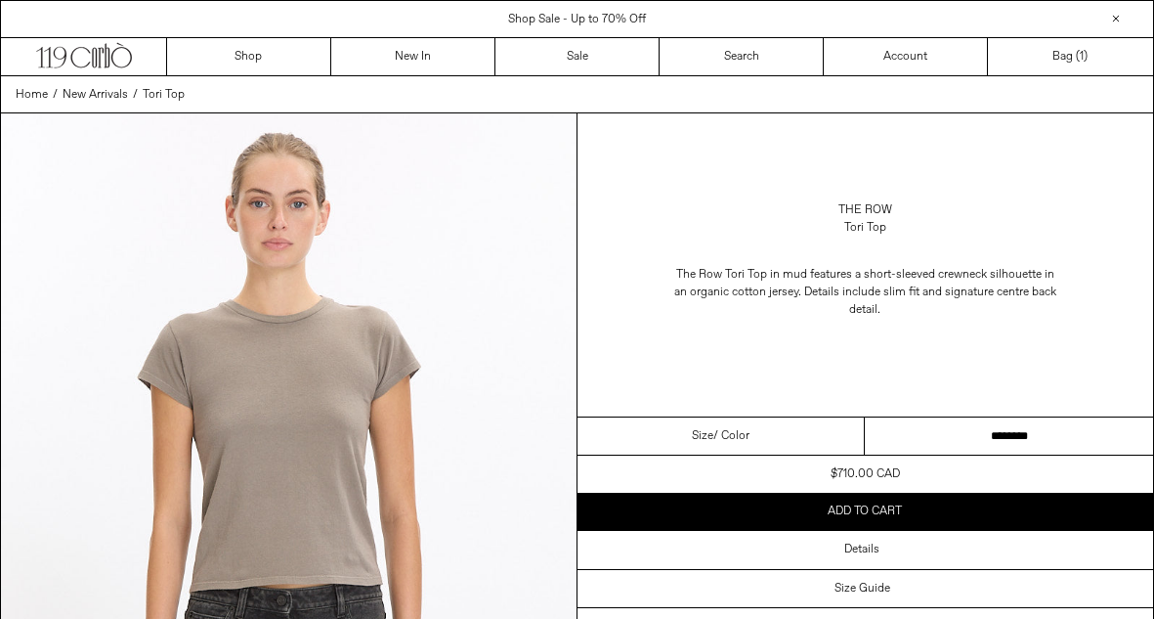
click at [953, 440] on select "******** ******* *******" at bounding box center [1009, 436] width 288 height 38
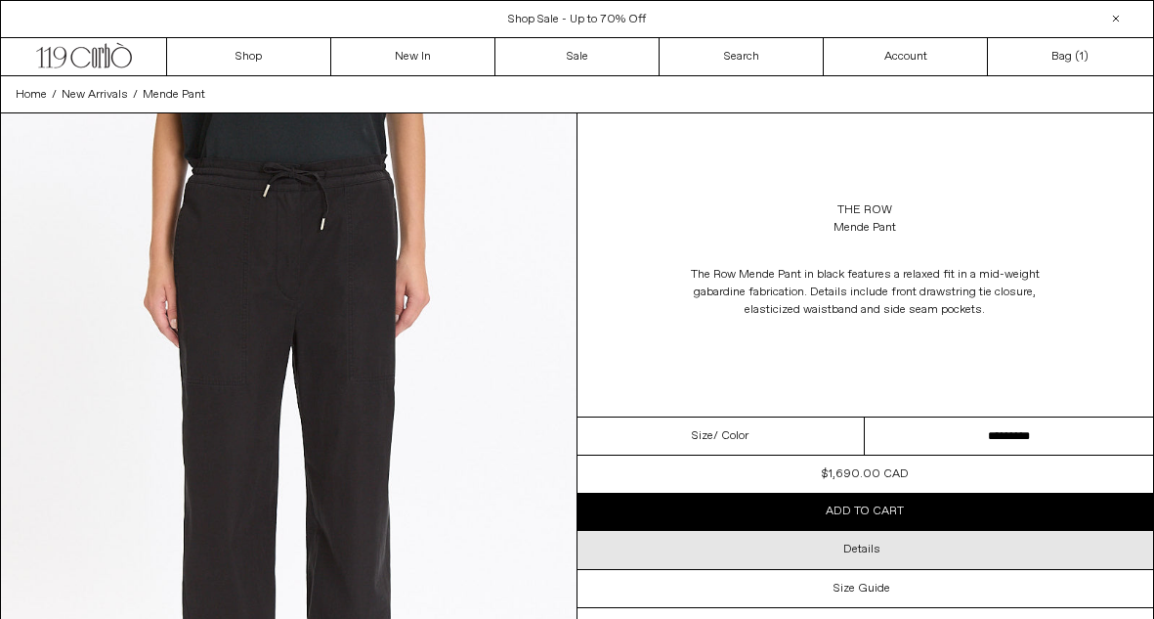
click at [974, 545] on div "Details" at bounding box center [866, 549] width 577 height 37
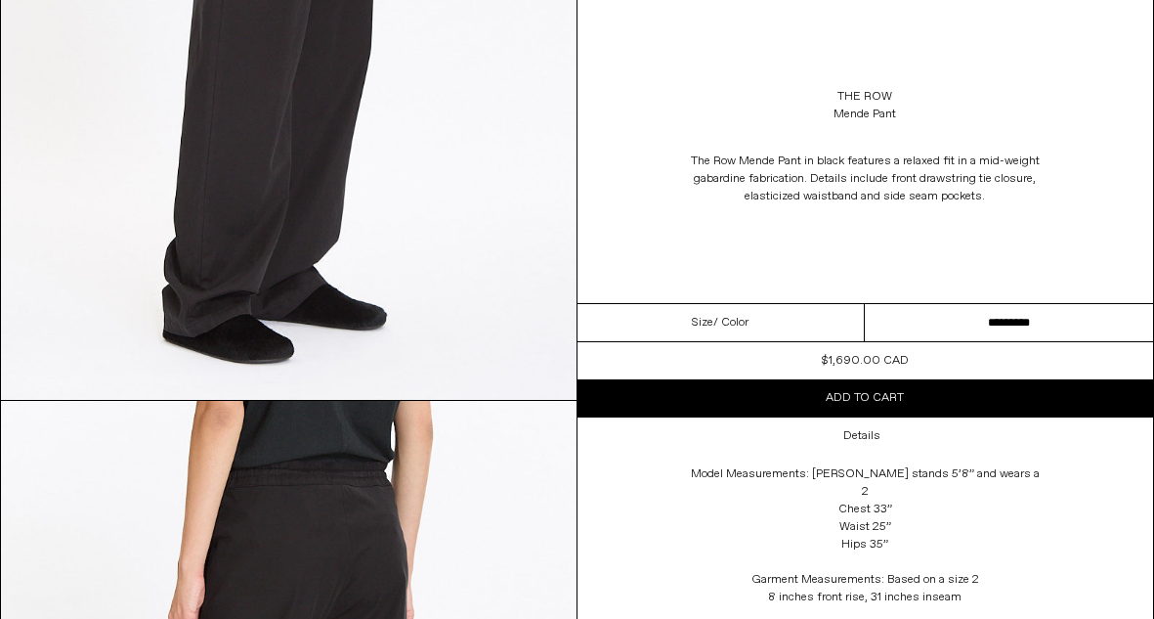
scroll to position [1158, 0]
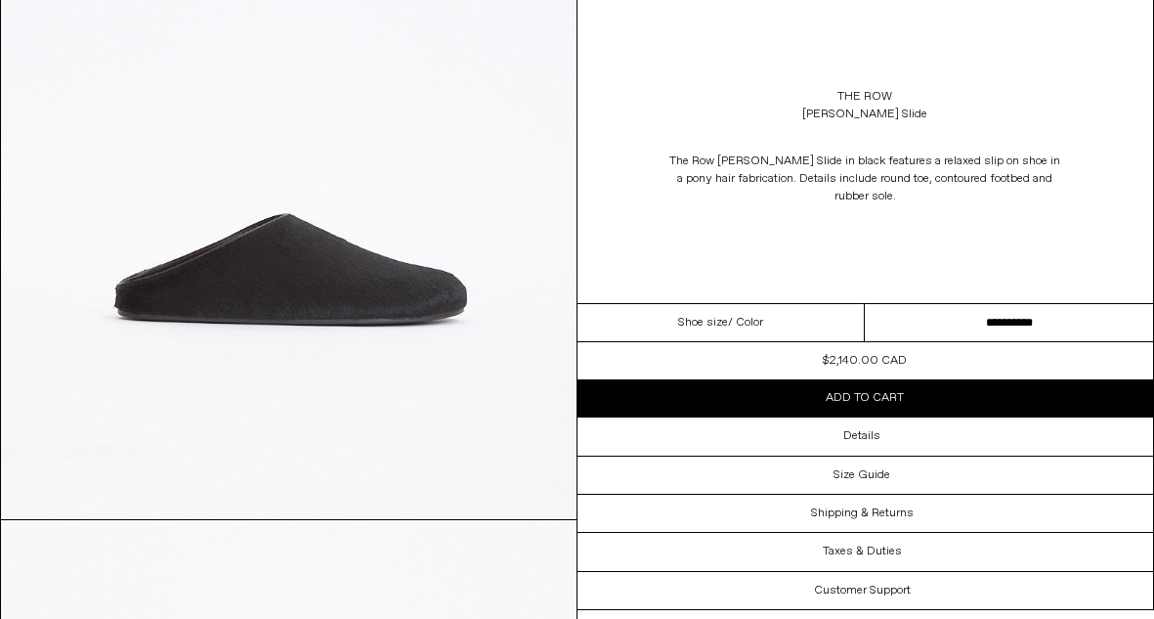
scroll to position [326, 0]
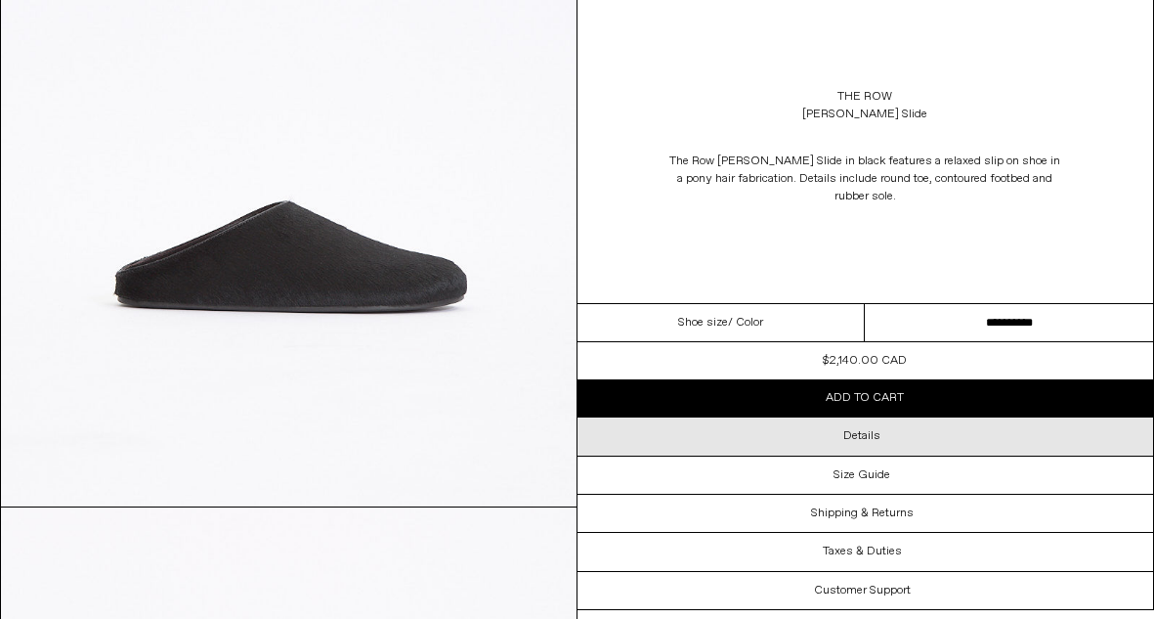
click at [775, 435] on div "Details" at bounding box center [866, 435] width 577 height 37
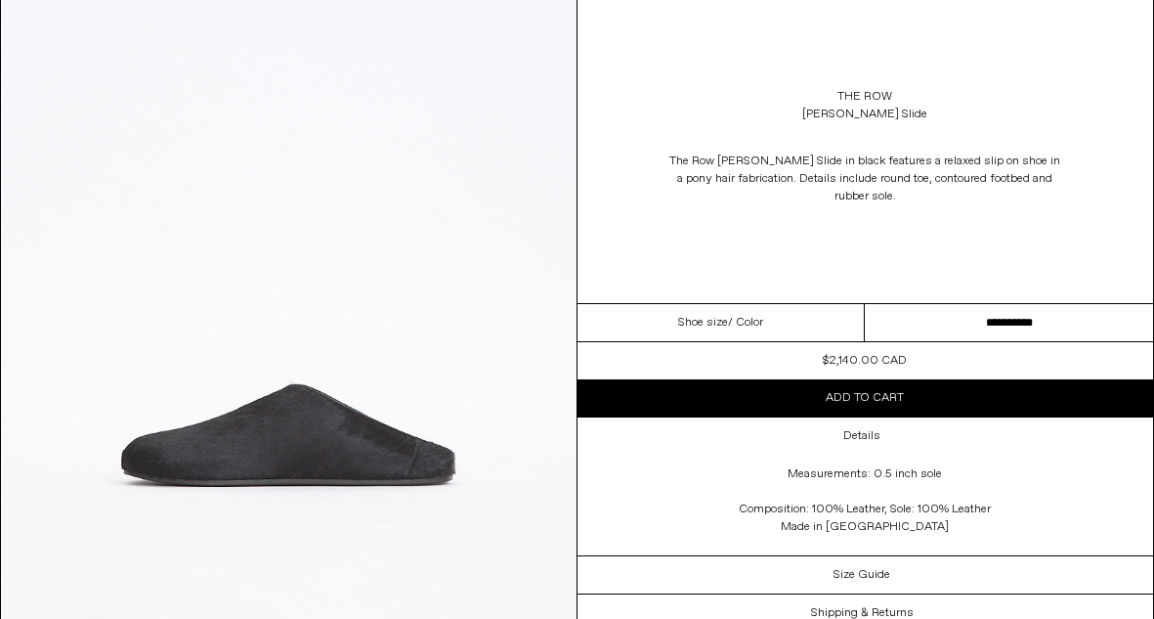
scroll to position [1599, 0]
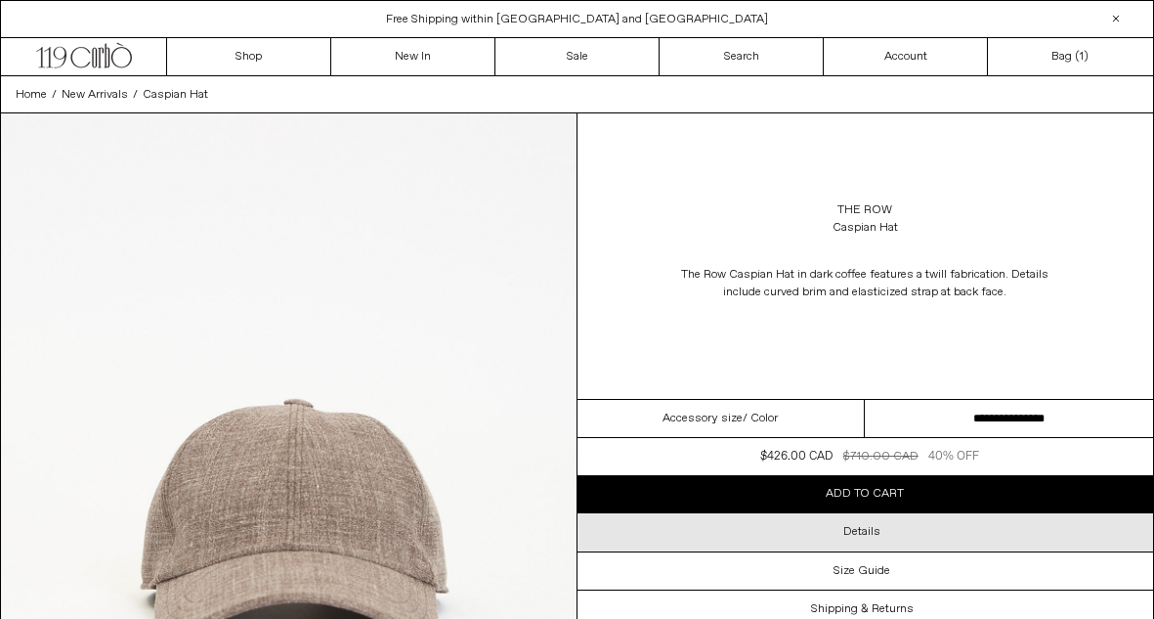
click at [806, 523] on div "Details" at bounding box center [866, 531] width 577 height 37
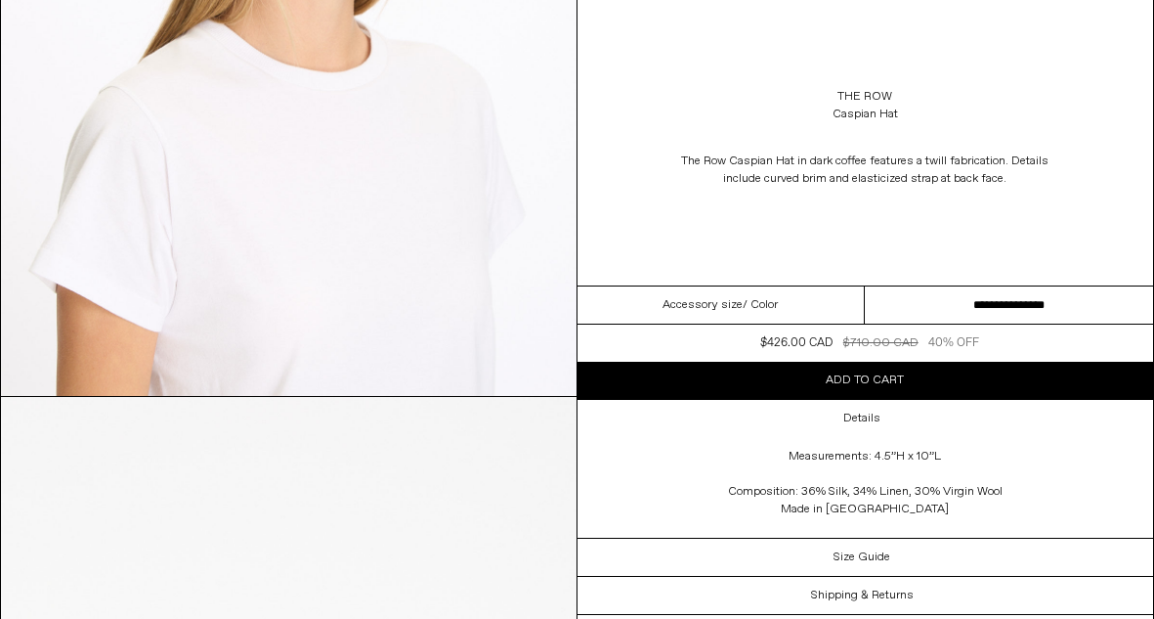
scroll to position [1882, 0]
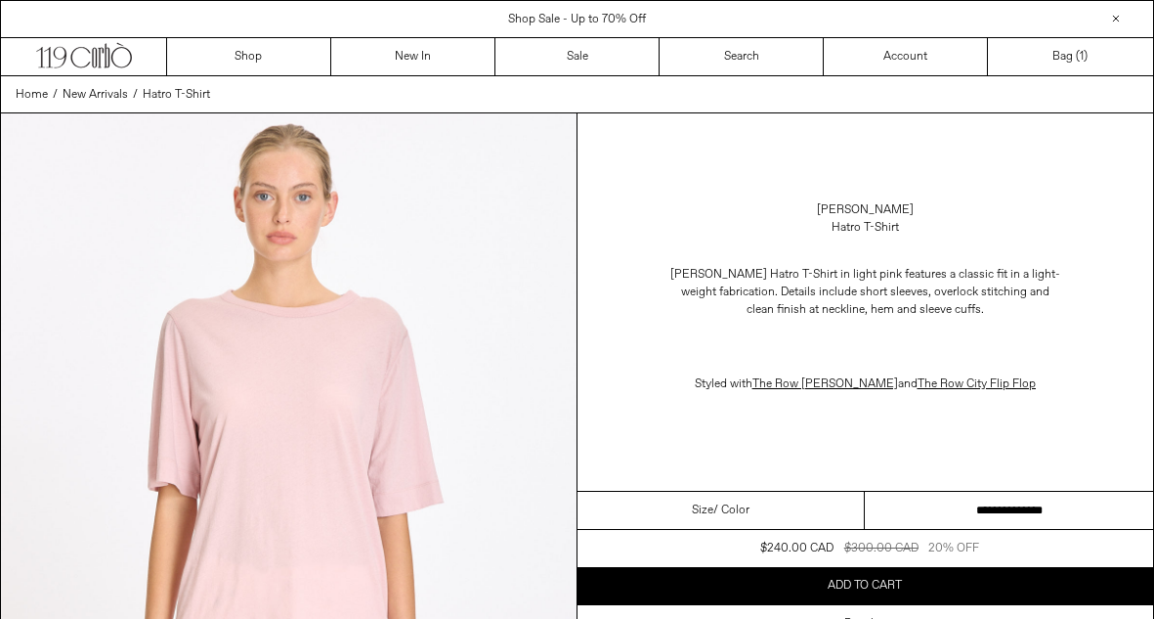
click at [895, 520] on select "**********" at bounding box center [1009, 511] width 288 height 38
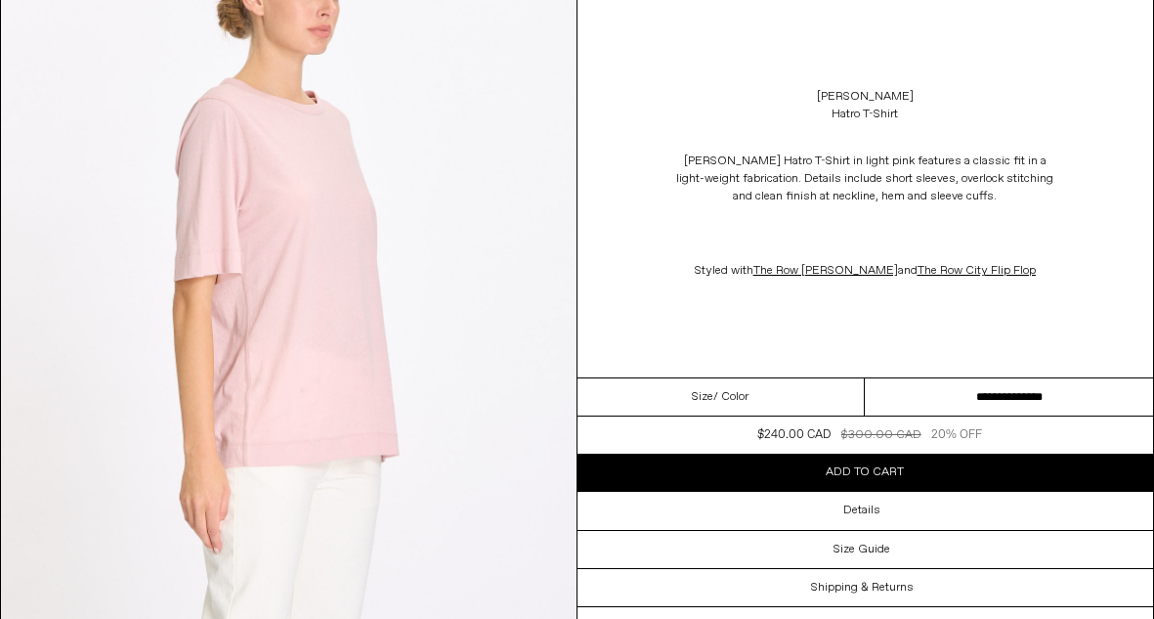
scroll to position [939, 0]
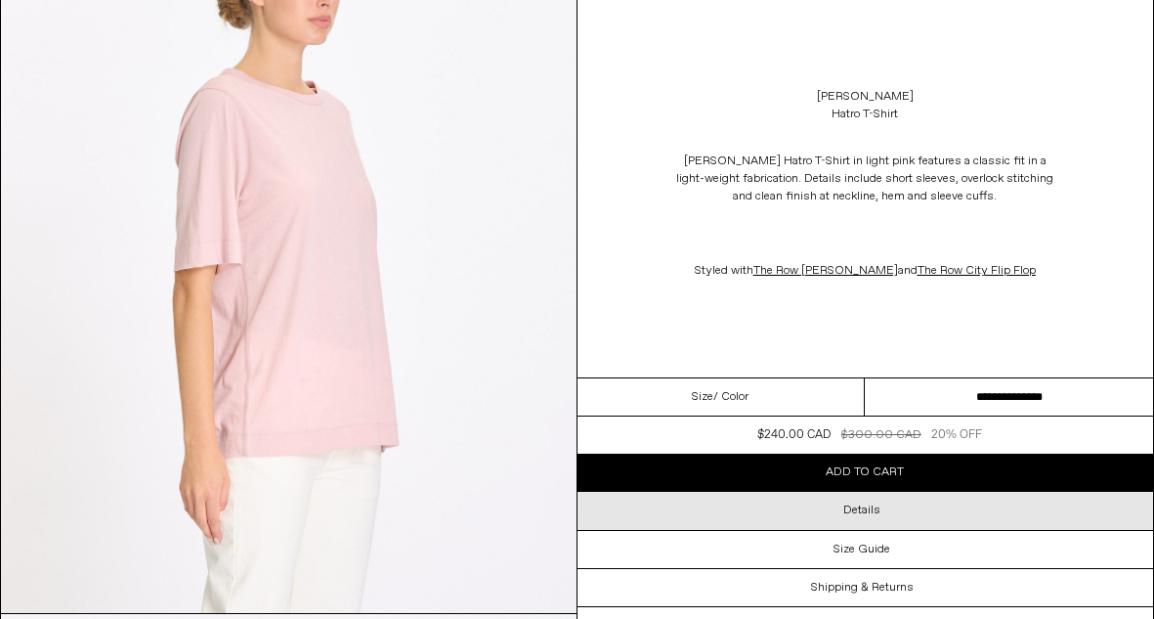
click at [750, 504] on div "Details" at bounding box center [866, 510] width 577 height 37
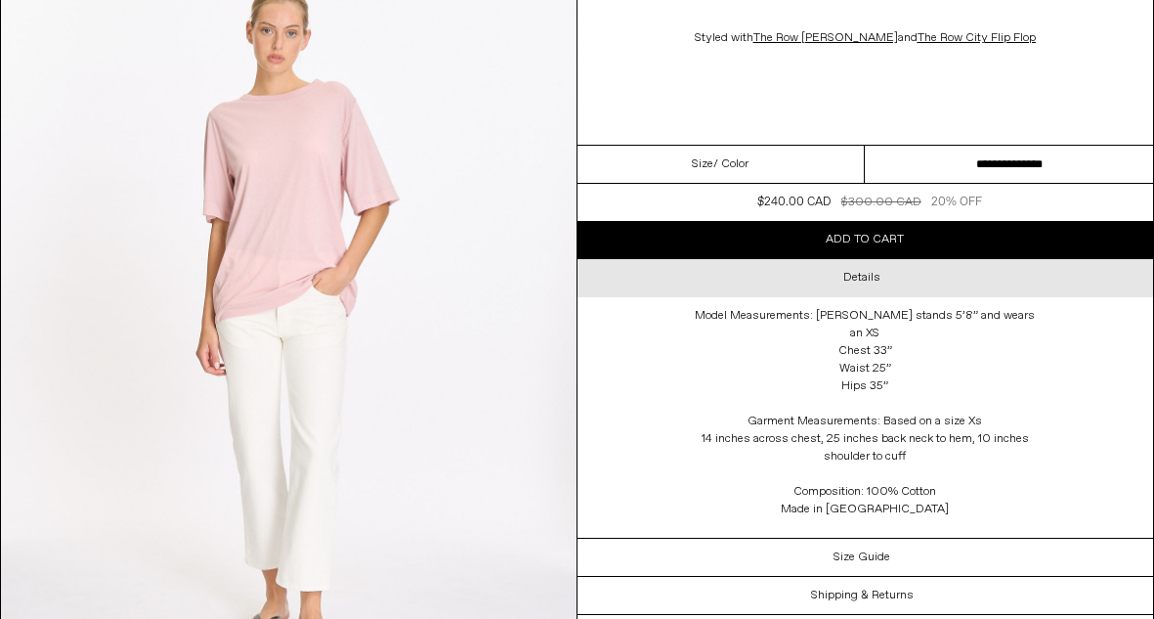
scroll to position [2396, 0]
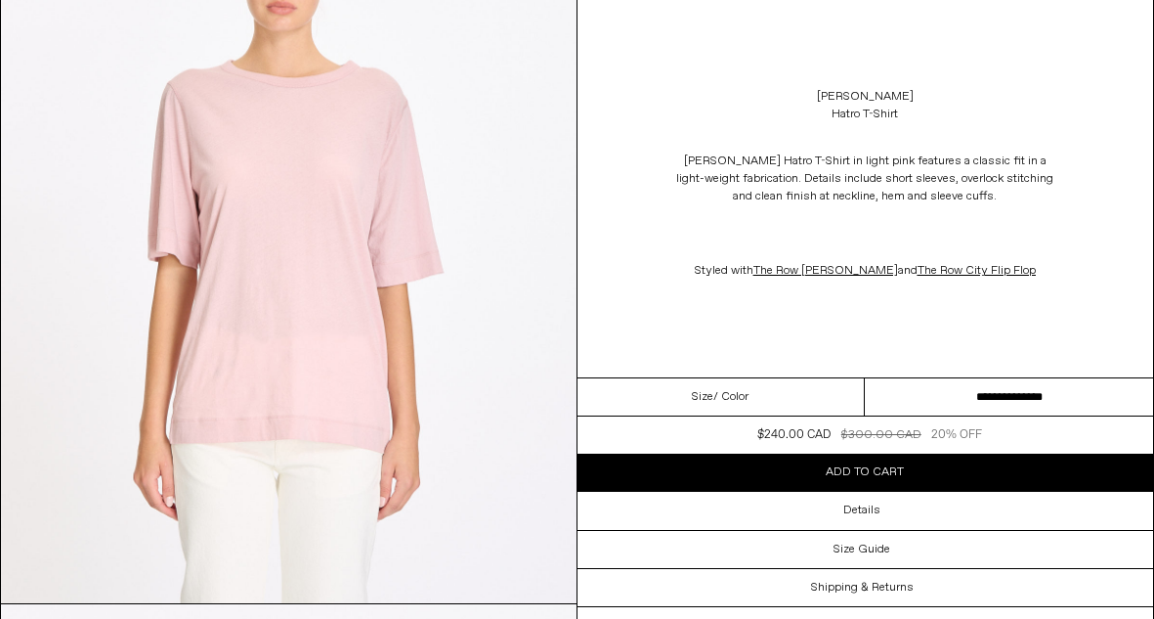
scroll to position [241, 0]
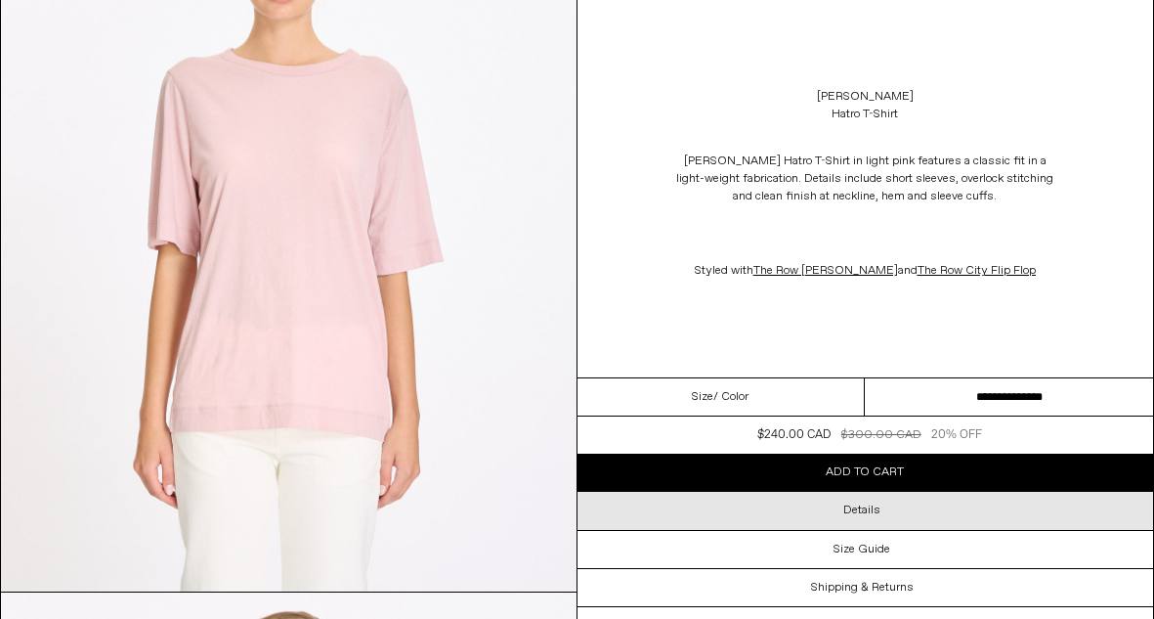
click at [838, 506] on div "Details" at bounding box center [866, 510] width 577 height 37
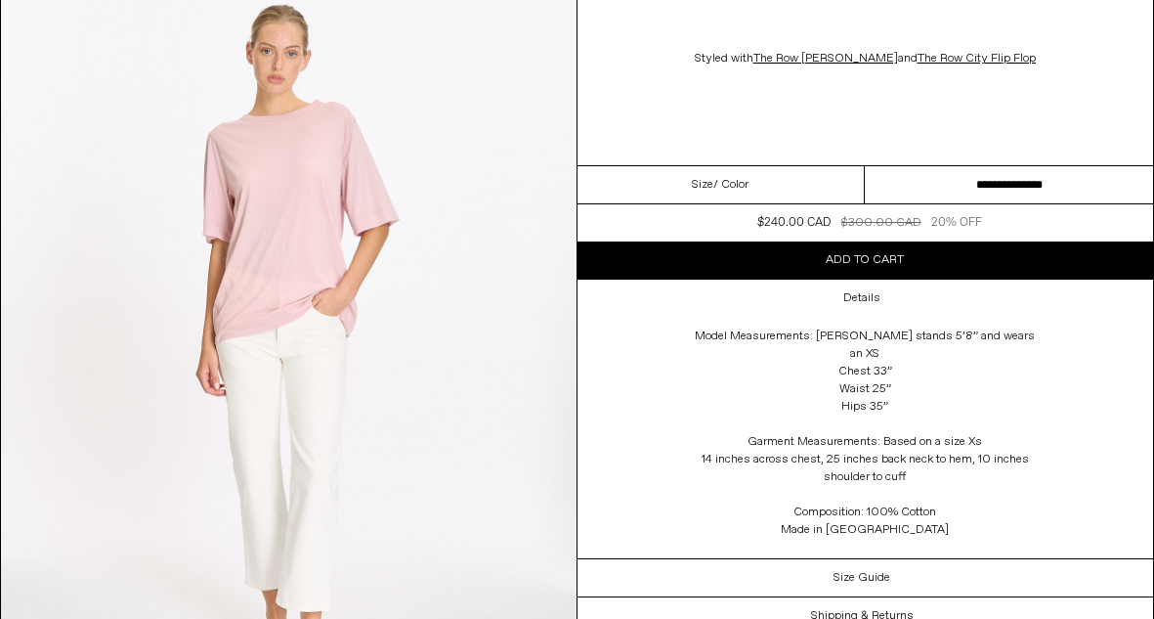
scroll to position [2290, 0]
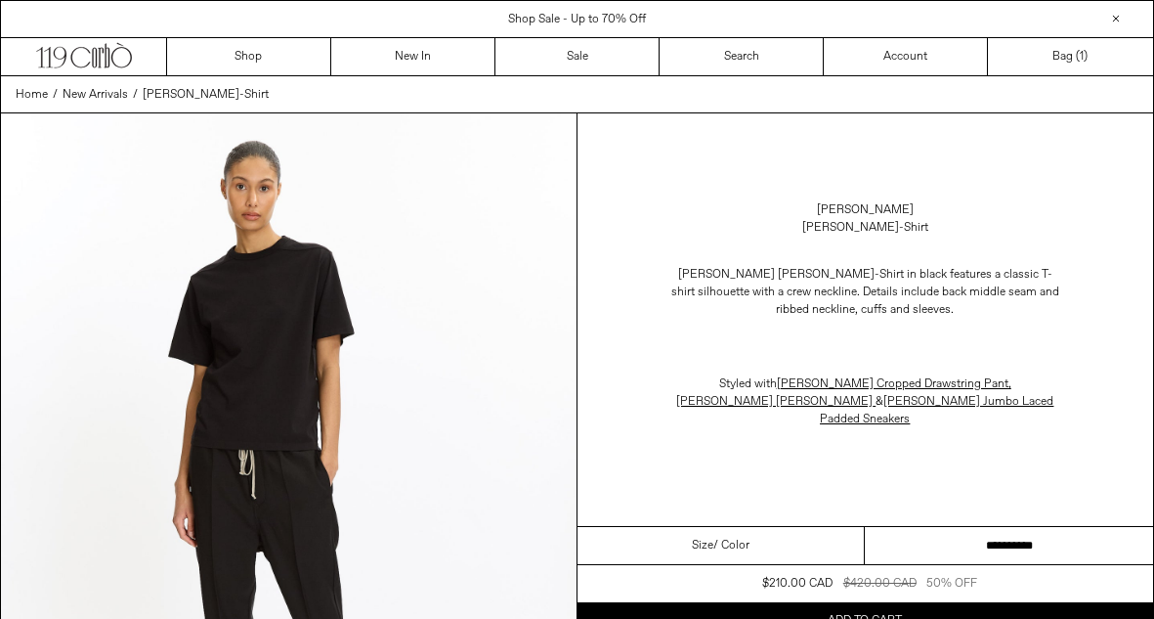
click at [948, 531] on select "**********" at bounding box center [1009, 546] width 288 height 38
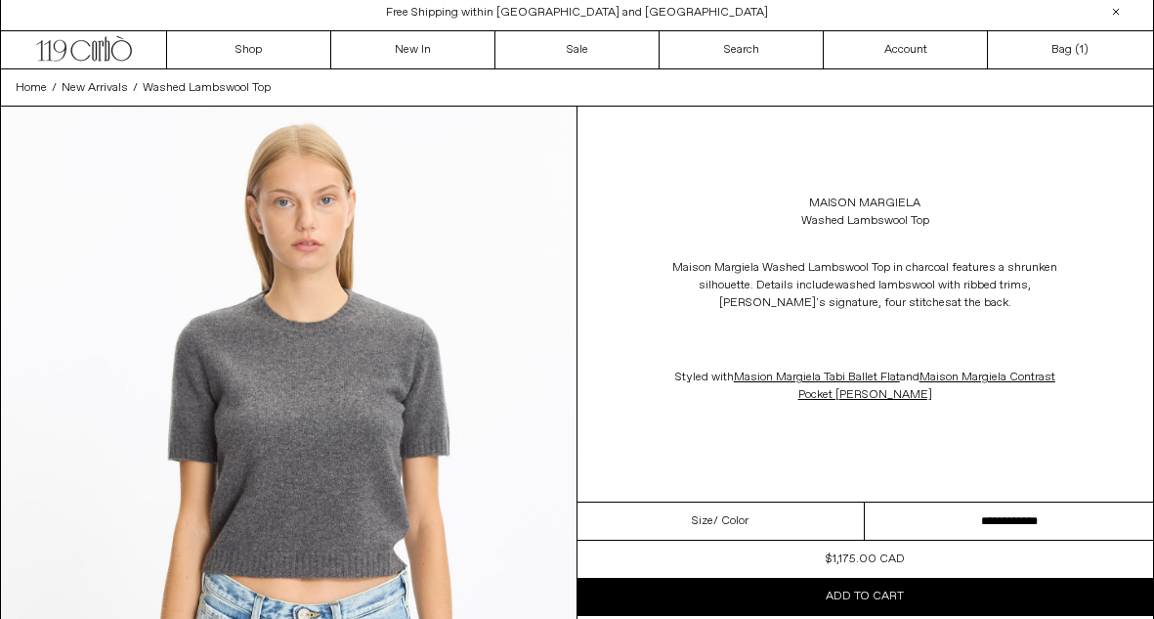
scroll to position [7, 0]
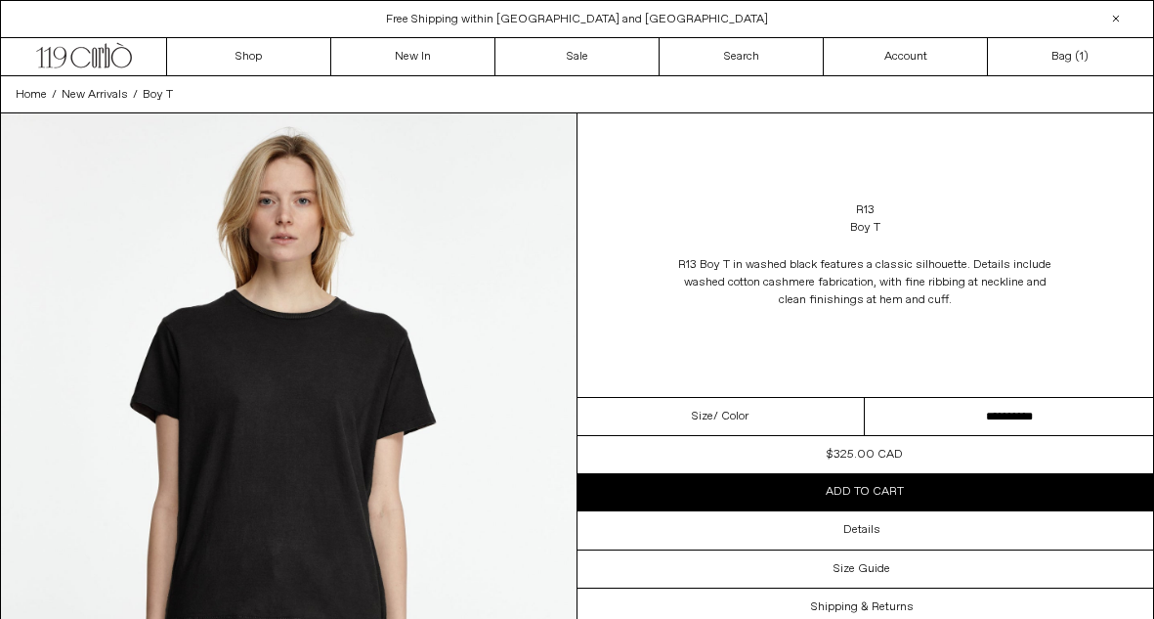
click at [664, 195] on div "R13 Boy T" at bounding box center [866, 219] width 577 height 55
